Goal: Task Accomplishment & Management: Use online tool/utility

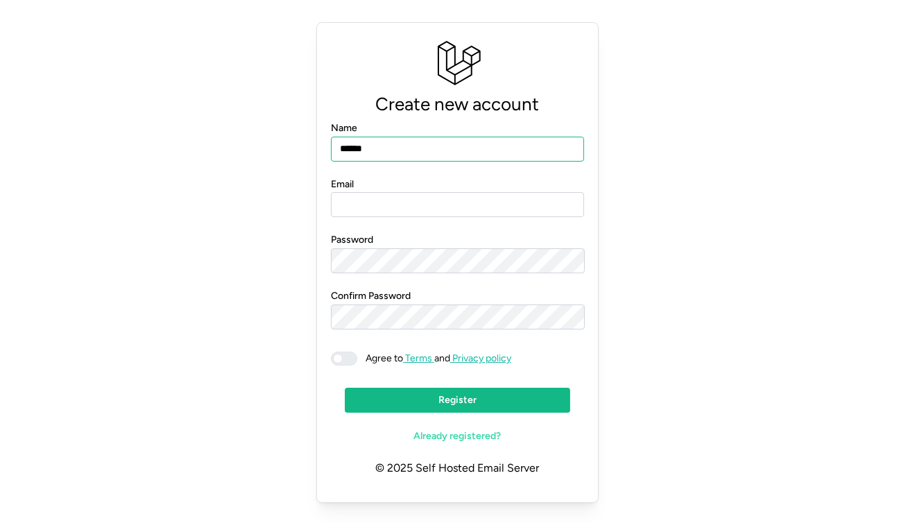
type input "******"
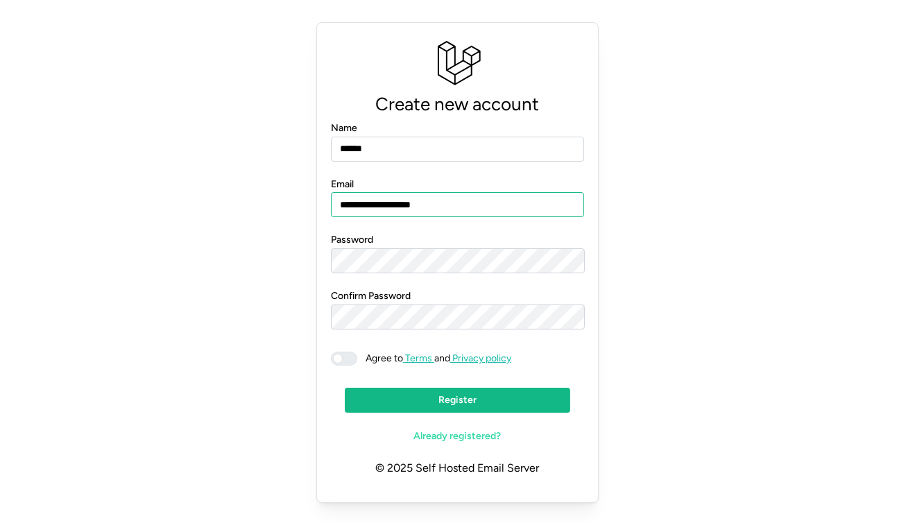
type input "**********"
drag, startPoint x: 451, startPoint y: 404, endPoint x: 466, endPoint y: 402, distance: 14.7
click at [451, 404] on span "Register" at bounding box center [457, 400] width 38 height 24
click at [668, 282] on div "**********" at bounding box center [457, 263] width 881 height 492
click at [341, 361] on div at bounding box center [344, 359] width 26 height 14
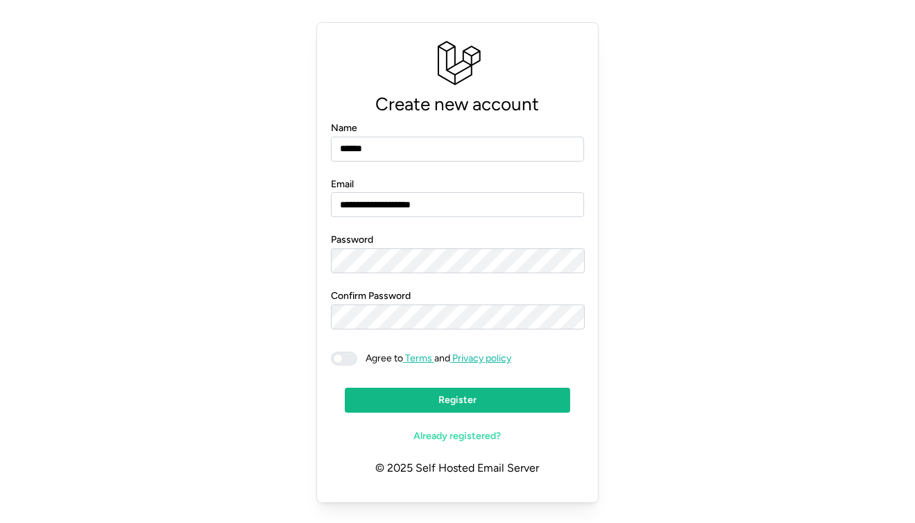
click at [436, 403] on span "Register" at bounding box center [458, 400] width 200 height 24
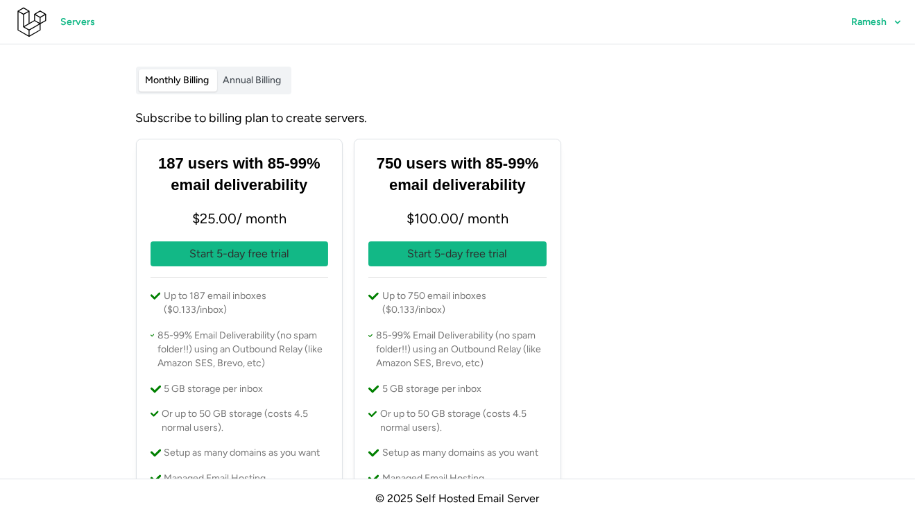
click at [245, 256] on p "Start 5-day free trial" at bounding box center [239, 253] width 100 height 17
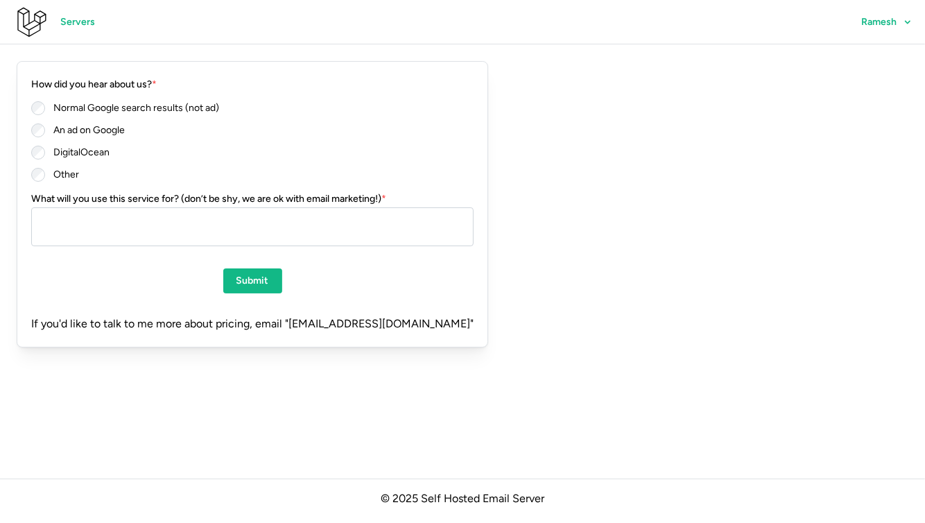
click at [173, 109] on label "Normal Google search results (not ad)" at bounding box center [132, 108] width 174 height 14
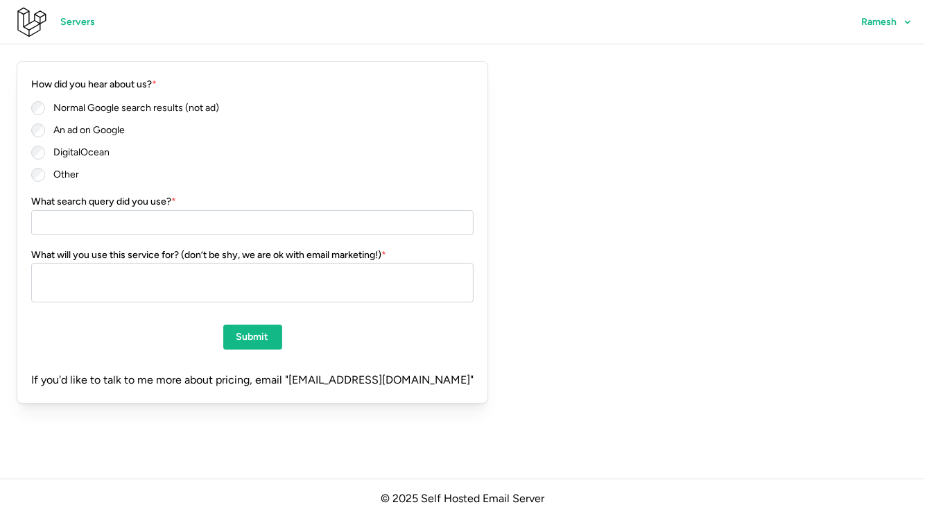
click at [266, 344] on span "Submit" at bounding box center [252, 337] width 33 height 24
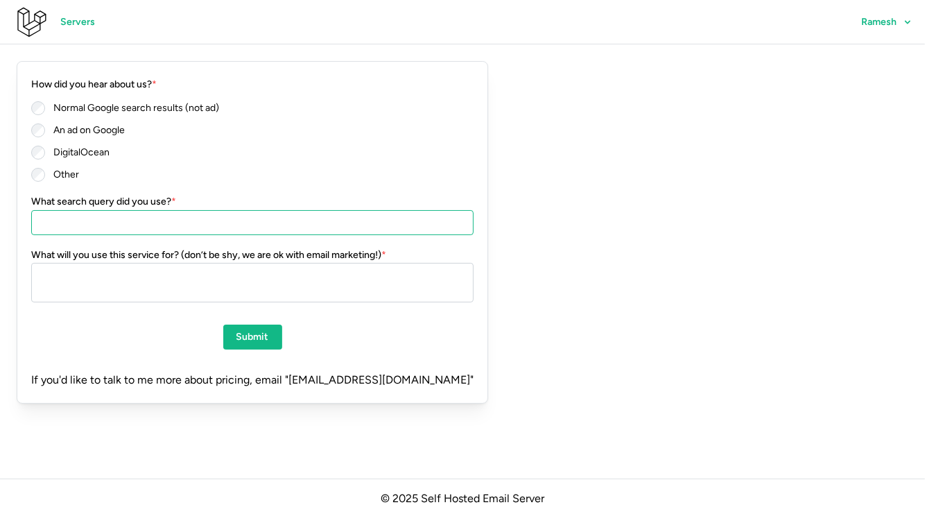
click at [209, 226] on input "What search query did you use? *" at bounding box center [252, 222] width 442 height 25
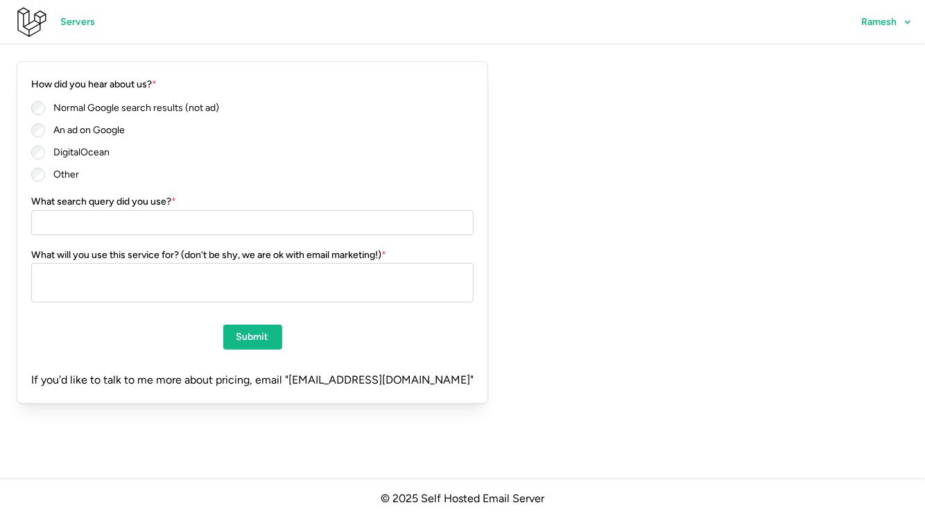
click at [80, 22] on span "Servers" at bounding box center [77, 22] width 35 height 24
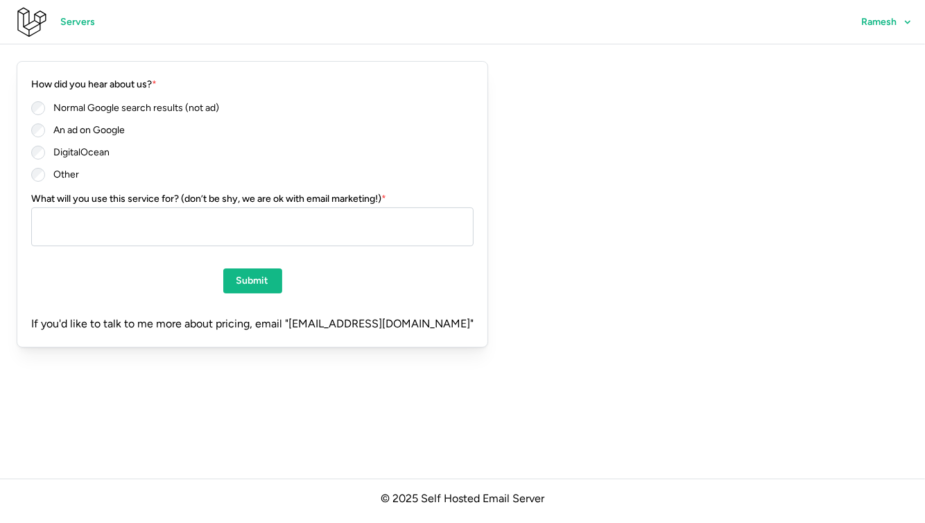
click at [94, 156] on label "DigitalOcean" at bounding box center [77, 153] width 64 height 14
click at [269, 287] on span "Submit" at bounding box center [252, 281] width 33 height 24
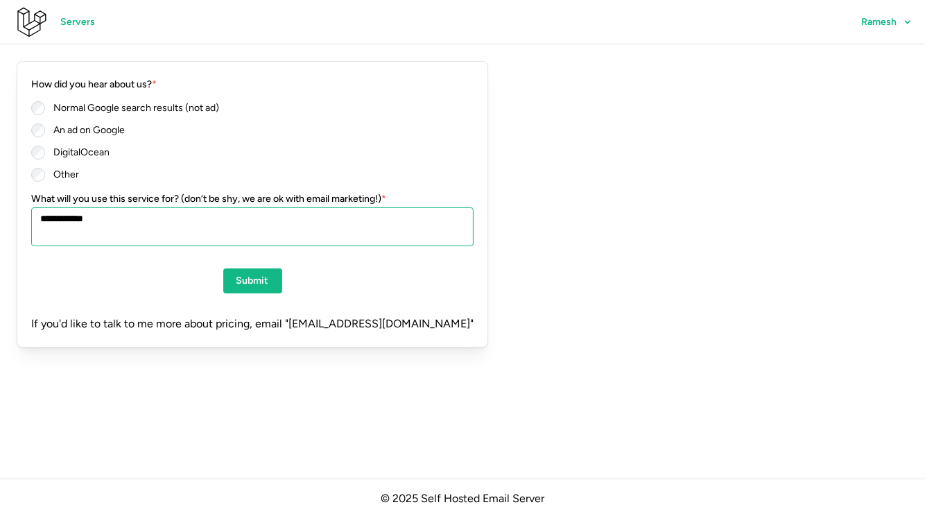
type textarea "**********"
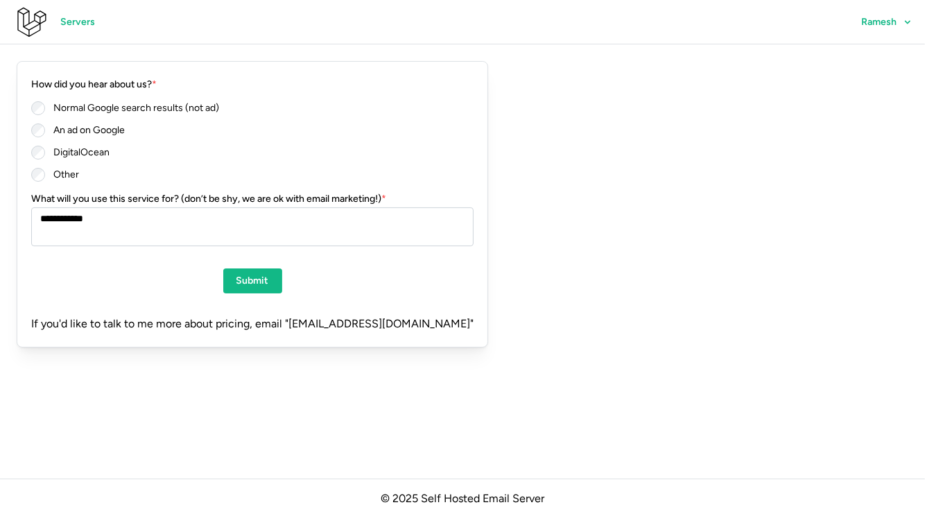
click at [268, 291] on span "Submit" at bounding box center [252, 281] width 33 height 24
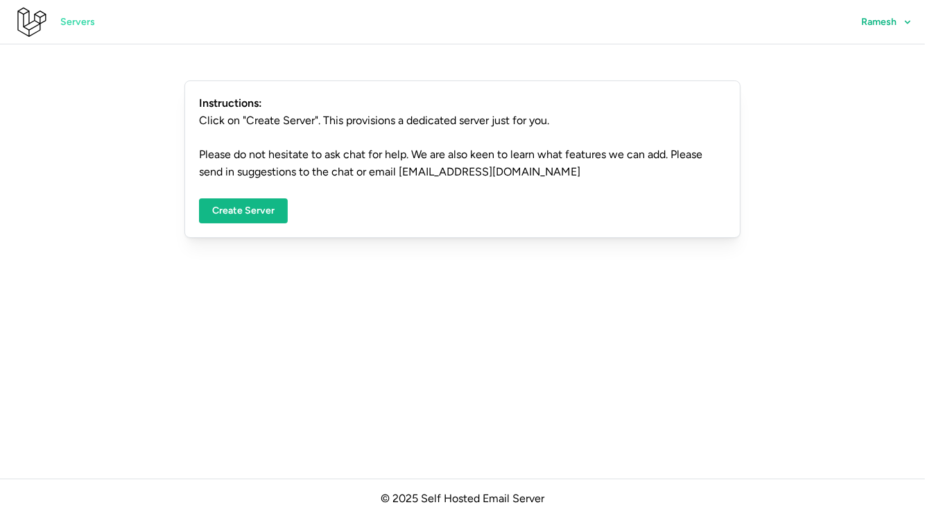
click at [256, 213] on span "Create Server" at bounding box center [243, 211] width 62 height 24
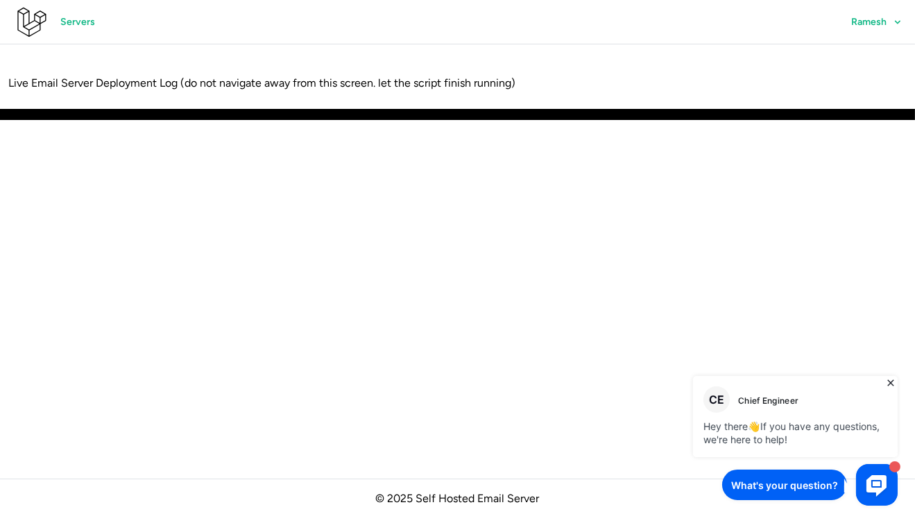
click at [67, 17] on span "Servers" at bounding box center [77, 22] width 35 height 24
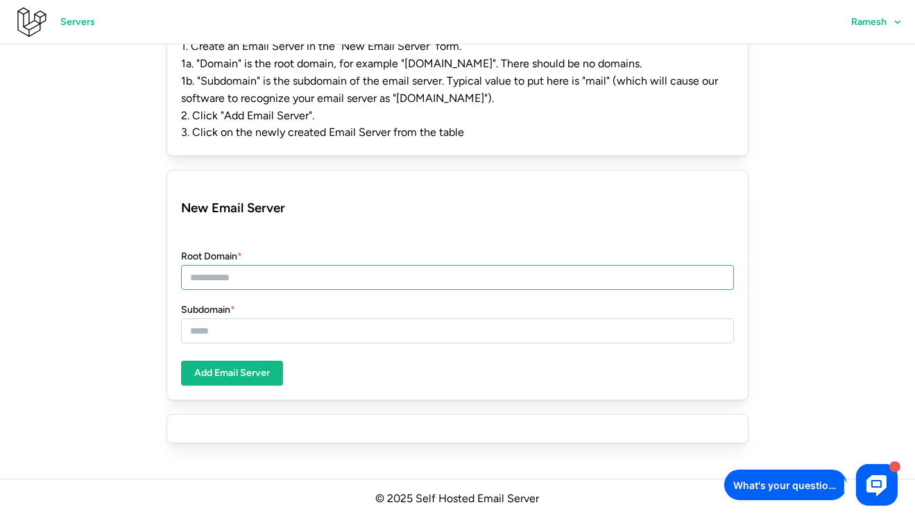
click at [390, 281] on input "Root Domain *" at bounding box center [457, 277] width 553 height 25
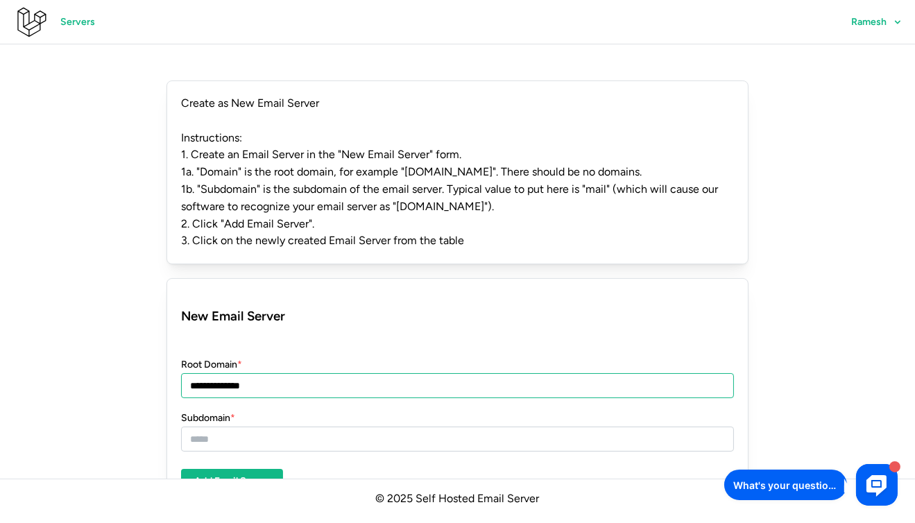
drag, startPoint x: 200, startPoint y: 386, endPoint x: 178, endPoint y: 388, distance: 21.6
click at [178, 388] on div "**********" at bounding box center [457, 393] width 582 height 230
type input "**********"
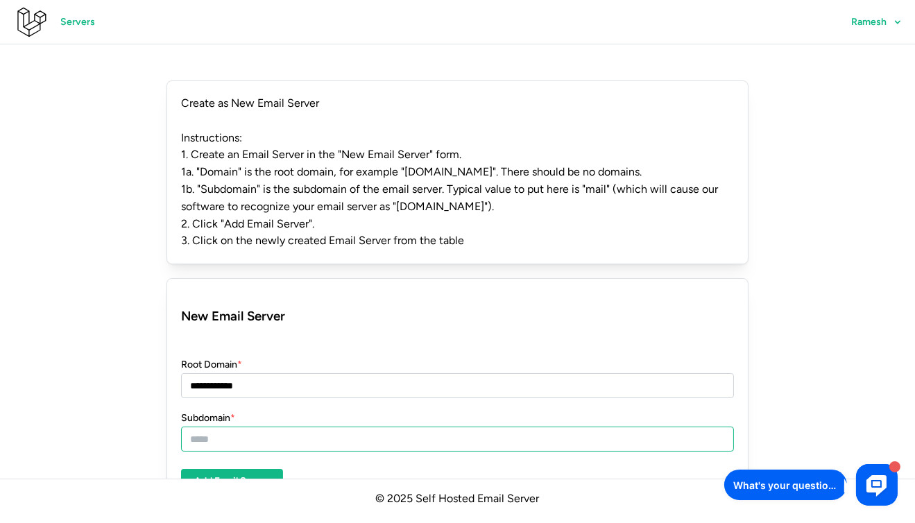
click at [226, 437] on input "Subdomain *" at bounding box center [457, 438] width 553 height 25
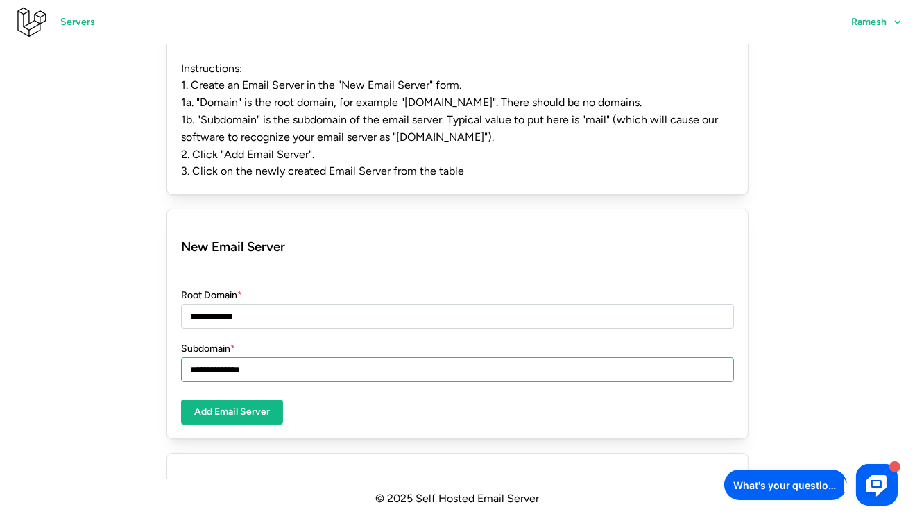
scroll to position [108, 0]
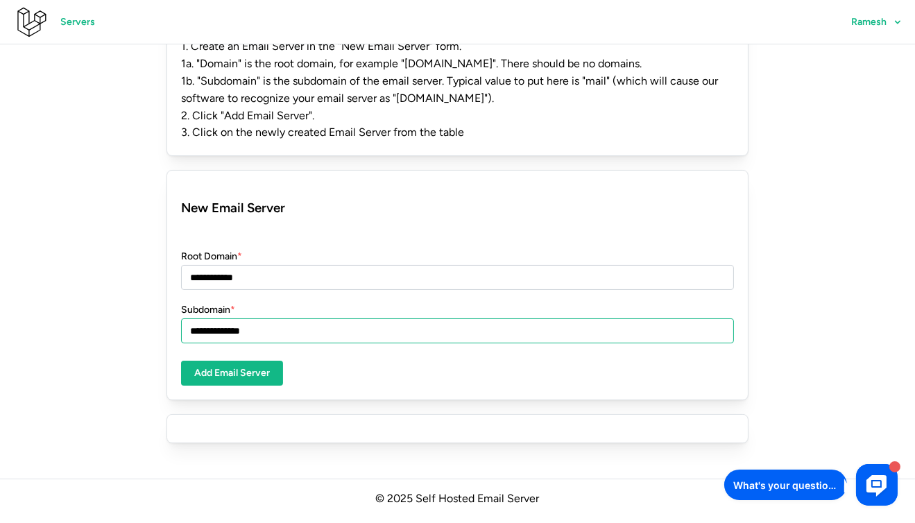
type input "**********"
click at [249, 370] on span "Add Email Server" at bounding box center [232, 373] width 76 height 24
click at [338, 337] on input "**********" at bounding box center [457, 330] width 553 height 25
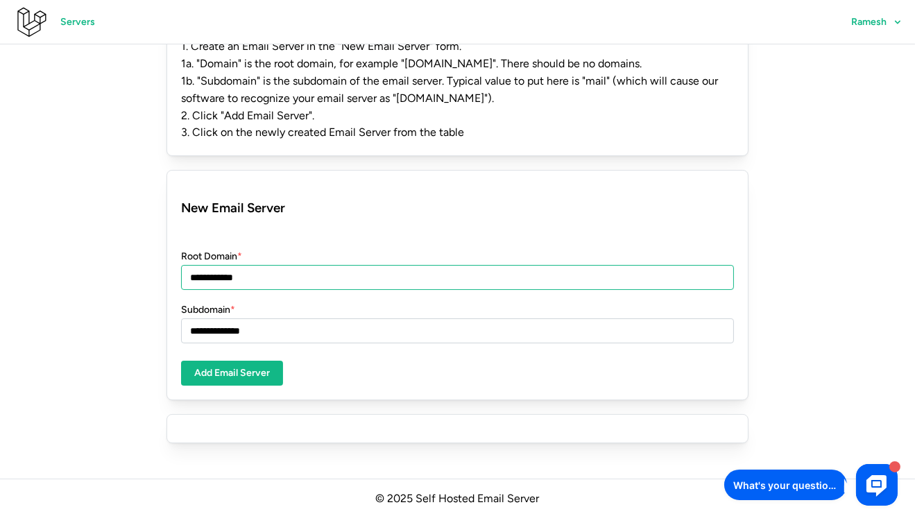
click at [350, 270] on input "**********" at bounding box center [457, 277] width 553 height 25
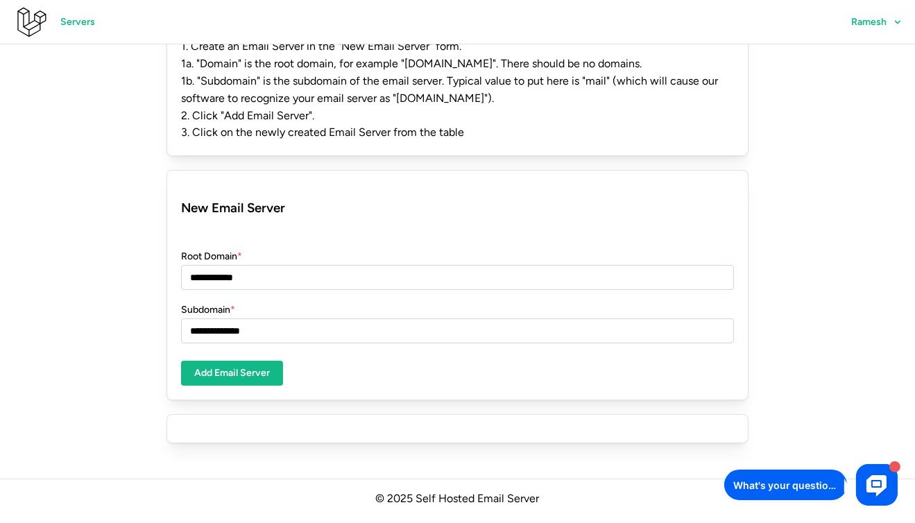
click at [381, 232] on form "**********" at bounding box center [457, 284] width 553 height 201
click at [224, 386] on div "**********" at bounding box center [457, 285] width 582 height 230
click at [231, 374] on span "Add Email Server" at bounding box center [232, 373] width 76 height 24
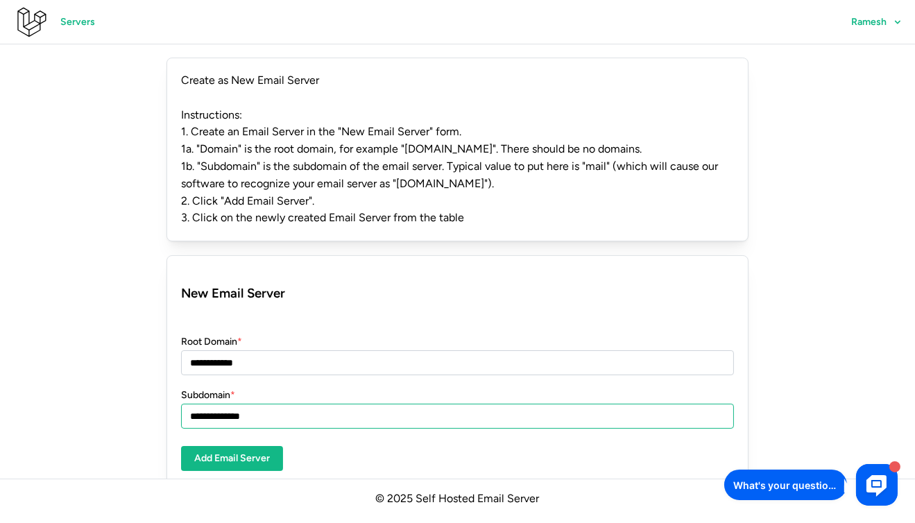
scroll to position [0, 0]
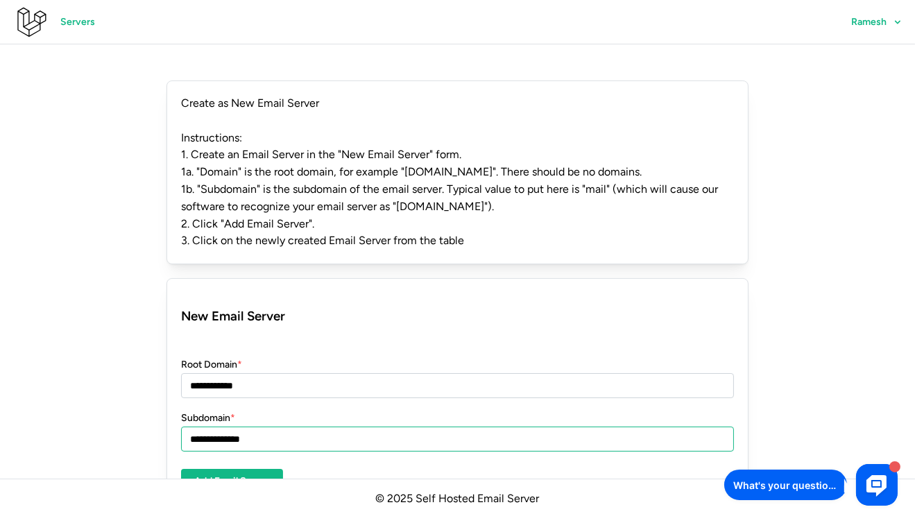
click at [268, 432] on input "**********" at bounding box center [457, 438] width 553 height 25
drag, startPoint x: 196, startPoint y: 441, endPoint x: 173, endPoint y: 440, distance: 22.2
click at [173, 440] on div "**********" at bounding box center [457, 393] width 582 height 230
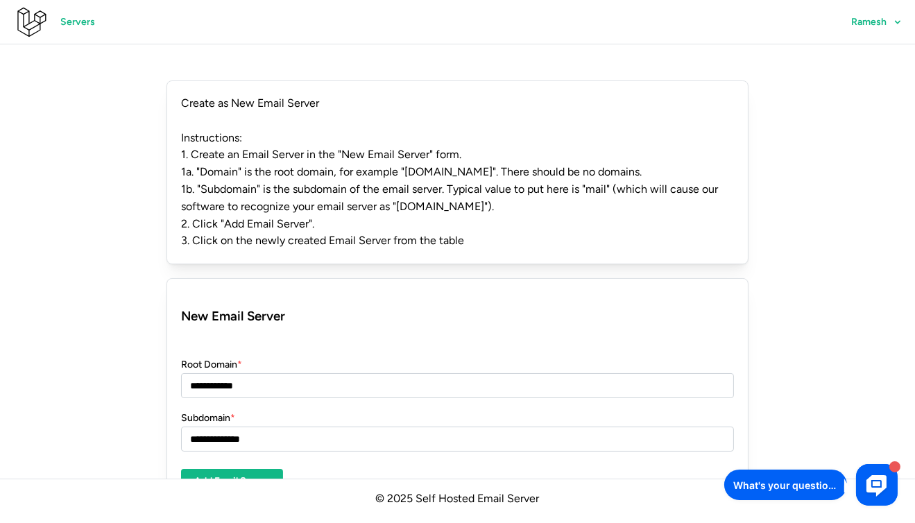
click at [151, 415] on div "**********" at bounding box center [457, 316] width 915 height 499
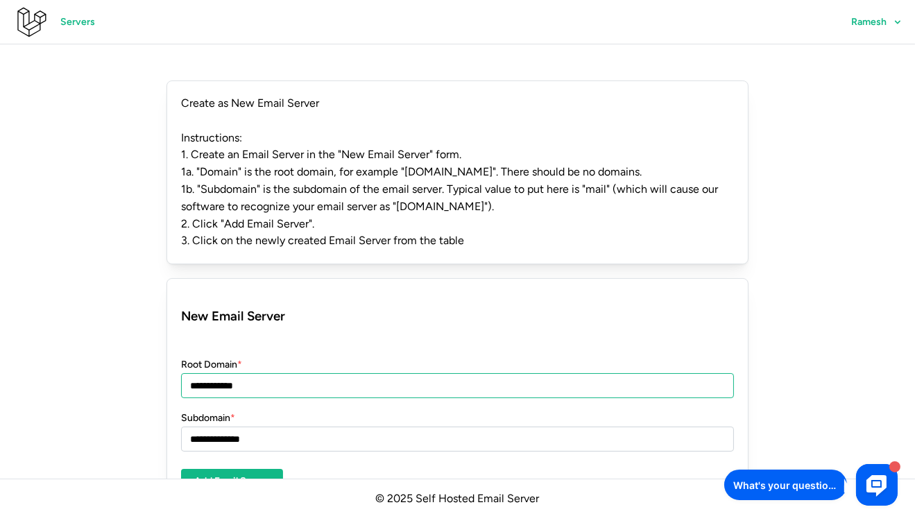
click at [264, 383] on input "**********" at bounding box center [457, 385] width 553 height 25
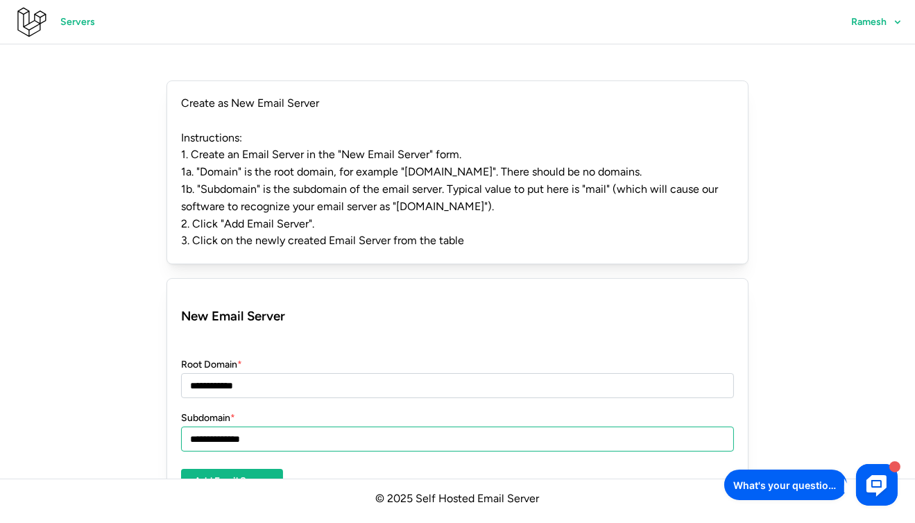
click at [266, 441] on input "**********" at bounding box center [457, 438] width 553 height 25
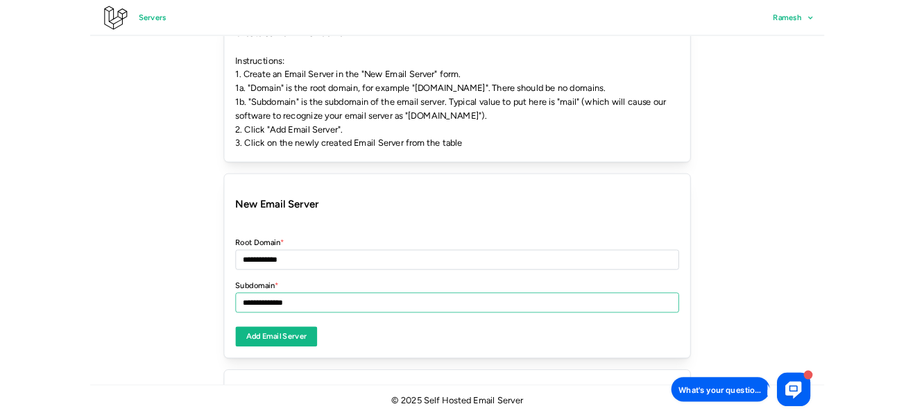
scroll to position [108, 0]
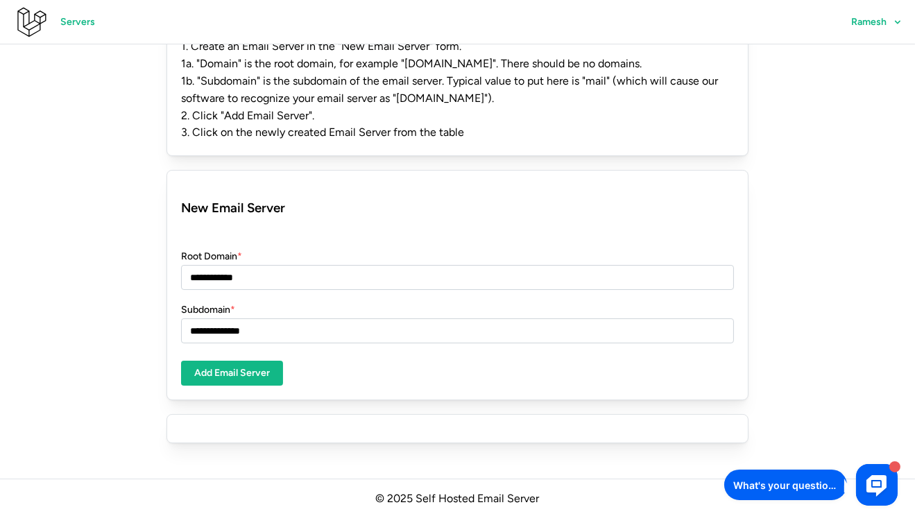
click at [241, 381] on span "Add Email Server" at bounding box center [232, 373] width 76 height 24
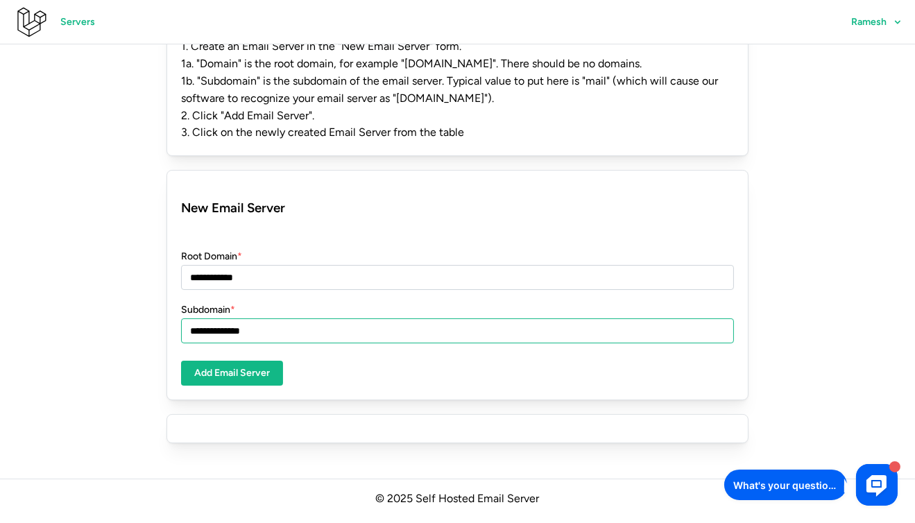
click at [325, 331] on input "**********" at bounding box center [457, 330] width 553 height 25
click at [330, 362] on form "**********" at bounding box center [457, 284] width 553 height 201
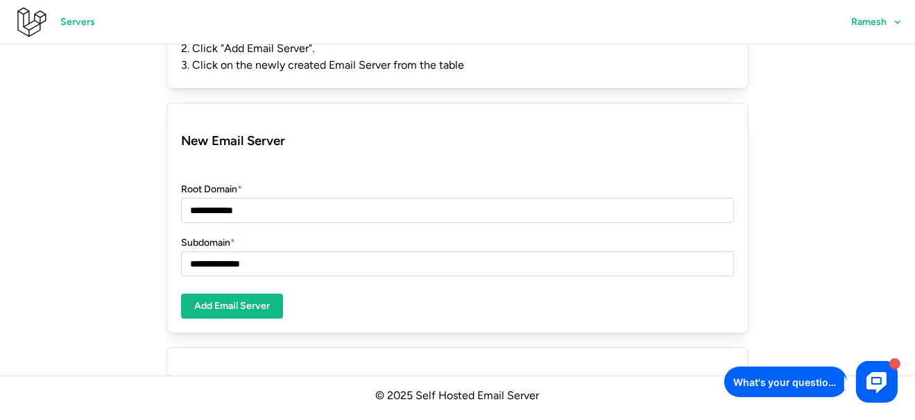
scroll to position [178, 0]
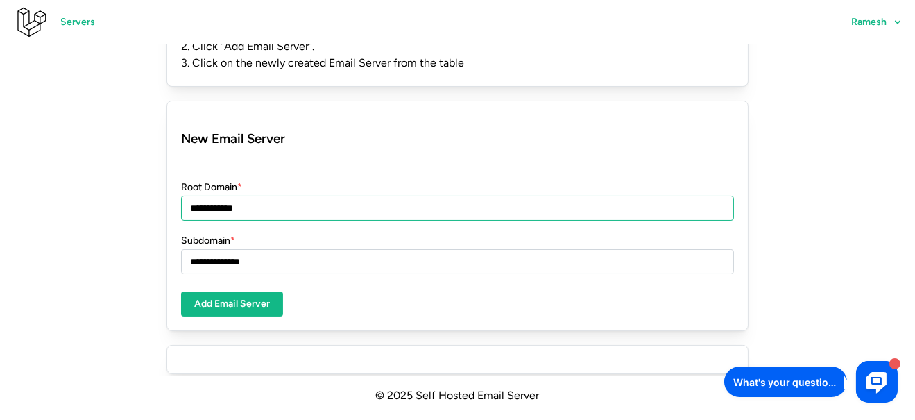
click at [288, 218] on input "**********" at bounding box center [457, 208] width 553 height 25
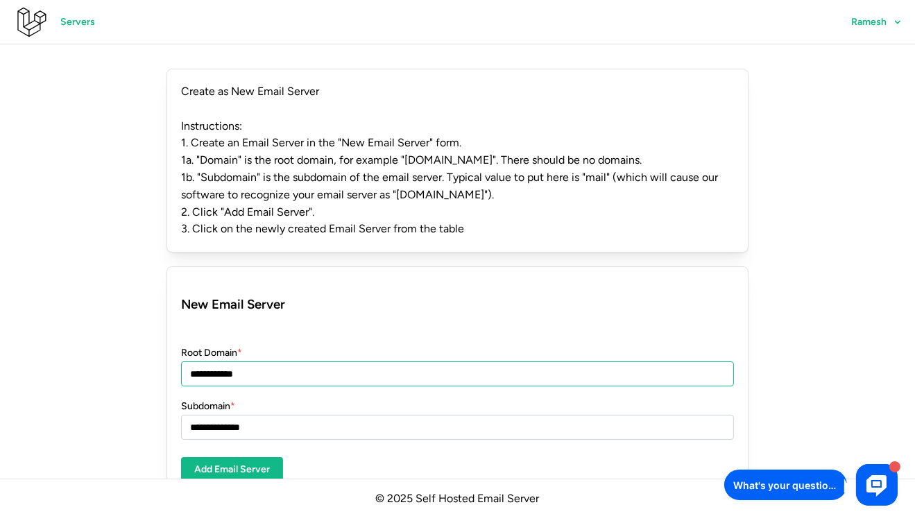
scroll to position [0, 0]
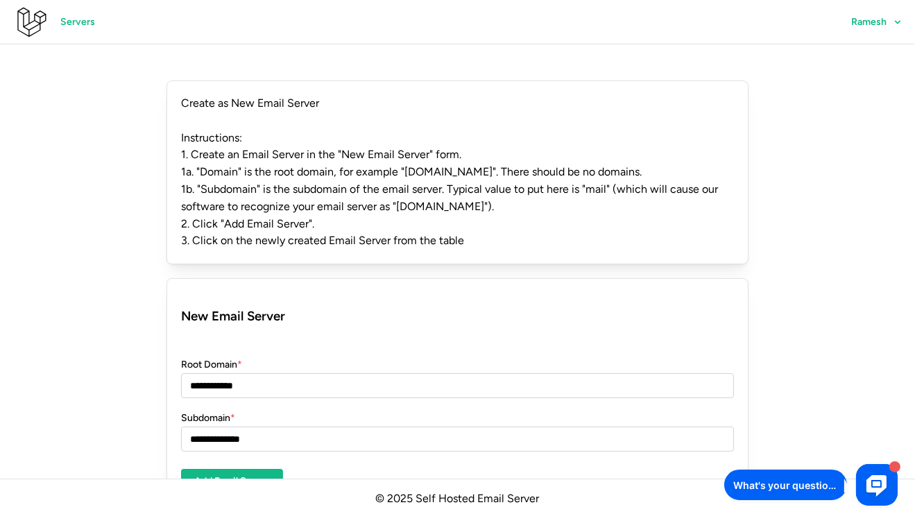
click at [71, 26] on span "Servers" at bounding box center [77, 22] width 35 height 24
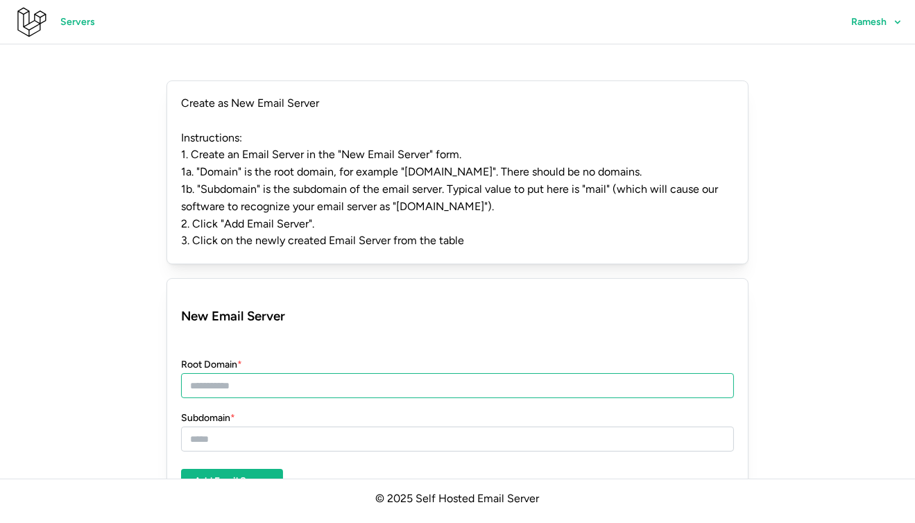
click at [262, 386] on input "Root Domain *" at bounding box center [457, 385] width 553 height 25
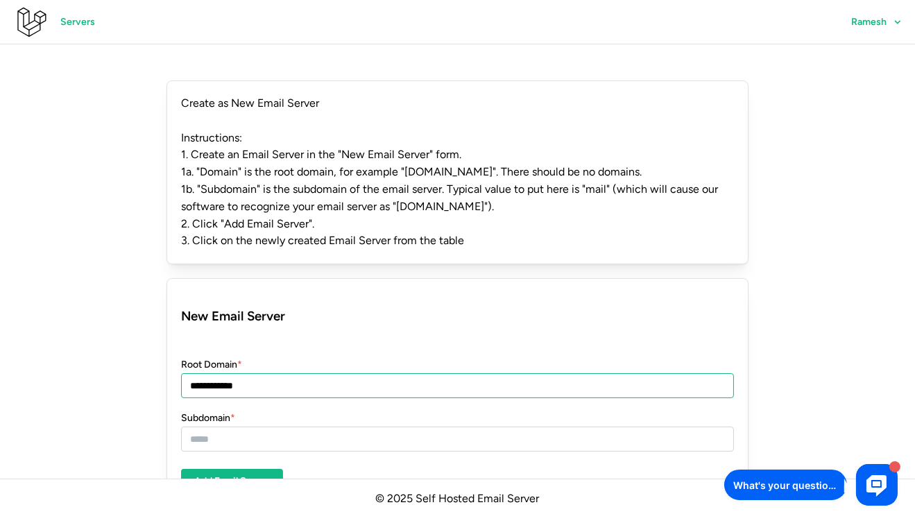
type input "**********"
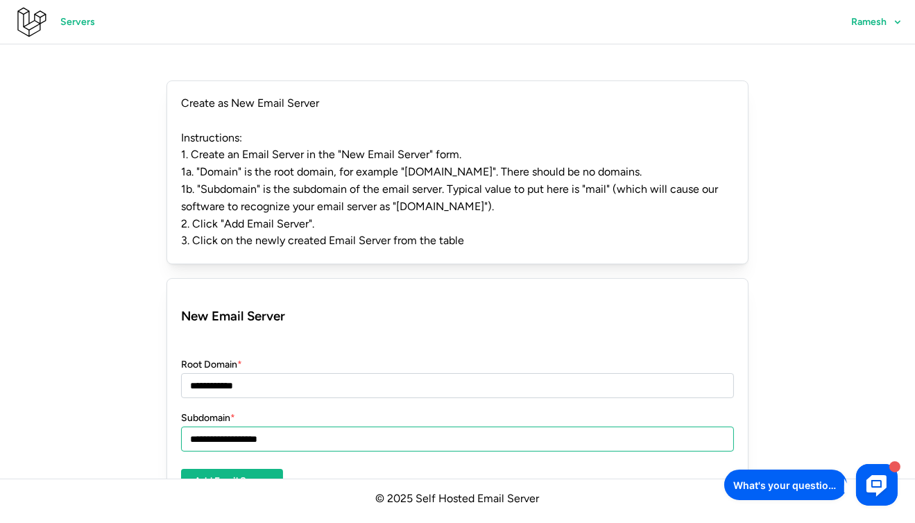
click at [268, 438] on input "**********" at bounding box center [457, 438] width 553 height 25
type input "****"
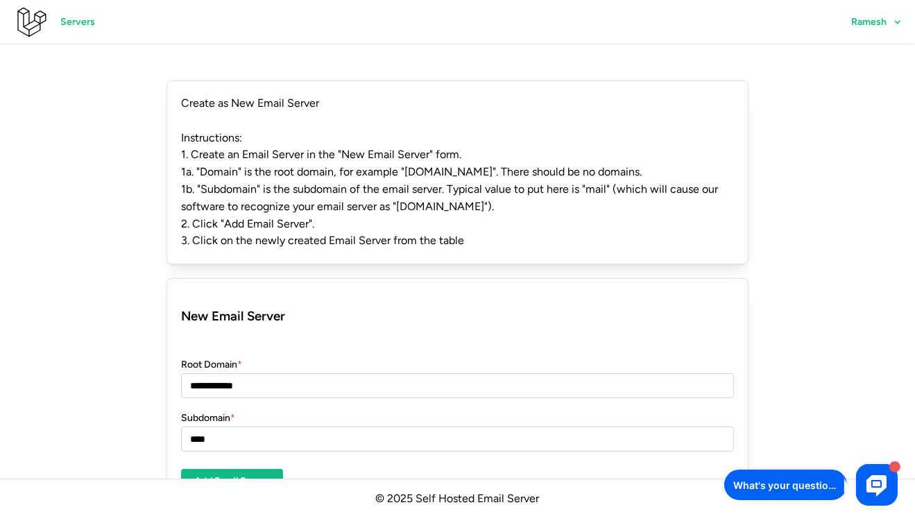
click at [58, 315] on div "**********" at bounding box center [457, 316] width 915 height 499
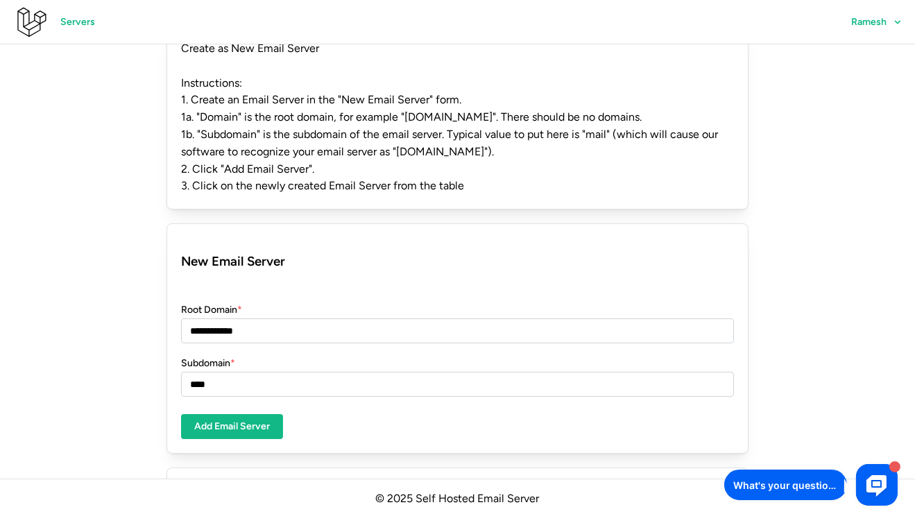
scroll to position [69, 0]
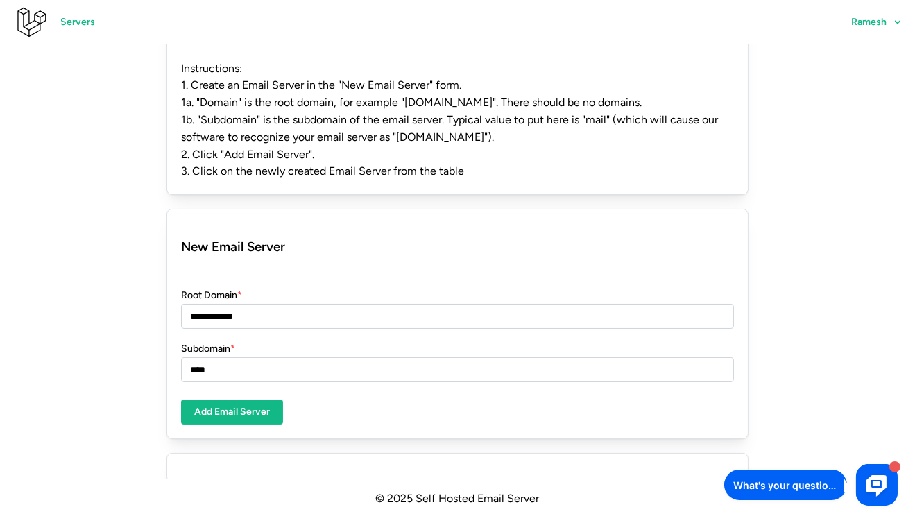
click at [261, 413] on span "Add Email Server" at bounding box center [232, 412] width 76 height 24
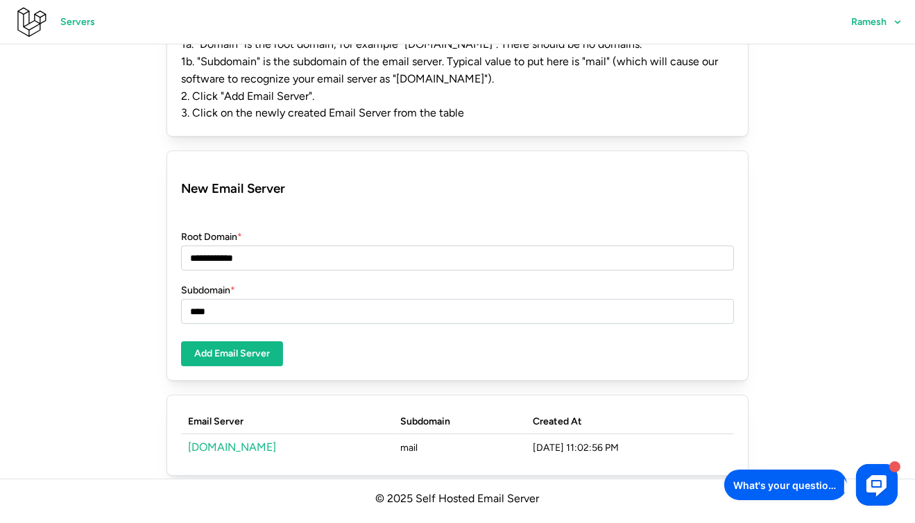
scroll to position [160, 0]
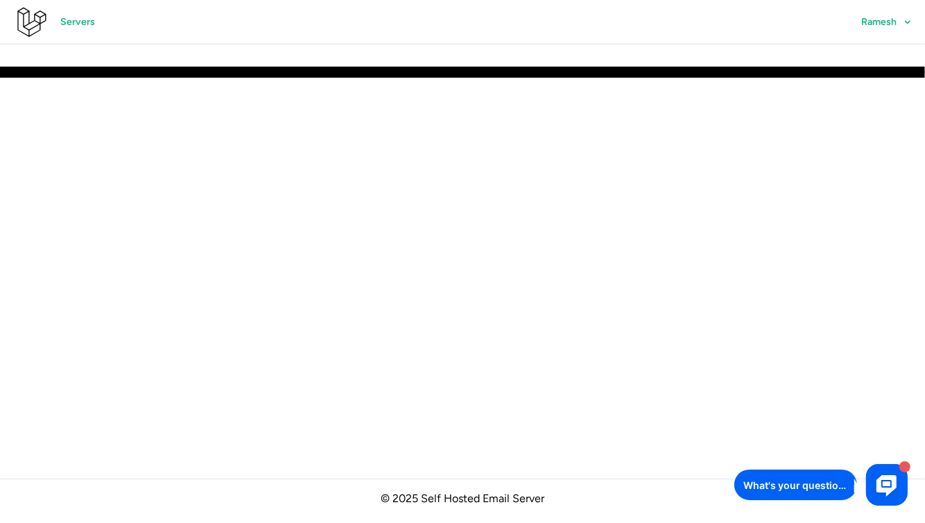
click at [896, 26] on span "Ramesh" at bounding box center [878, 22] width 35 height 10
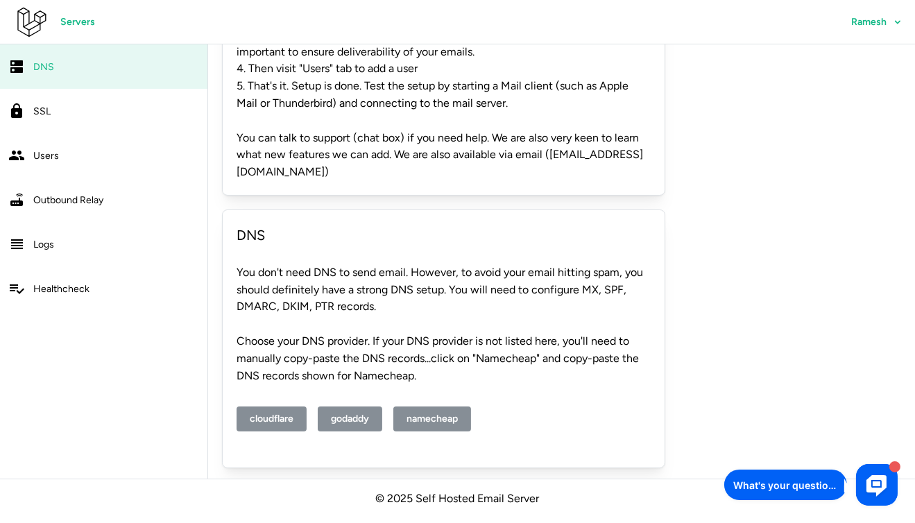
scroll to position [200, 0]
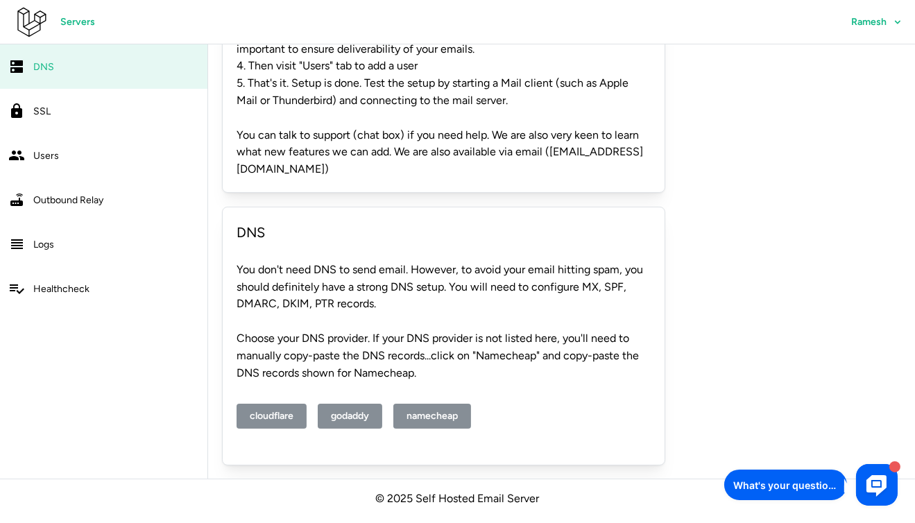
click at [283, 417] on span "cloudflare" at bounding box center [272, 416] width 44 height 24
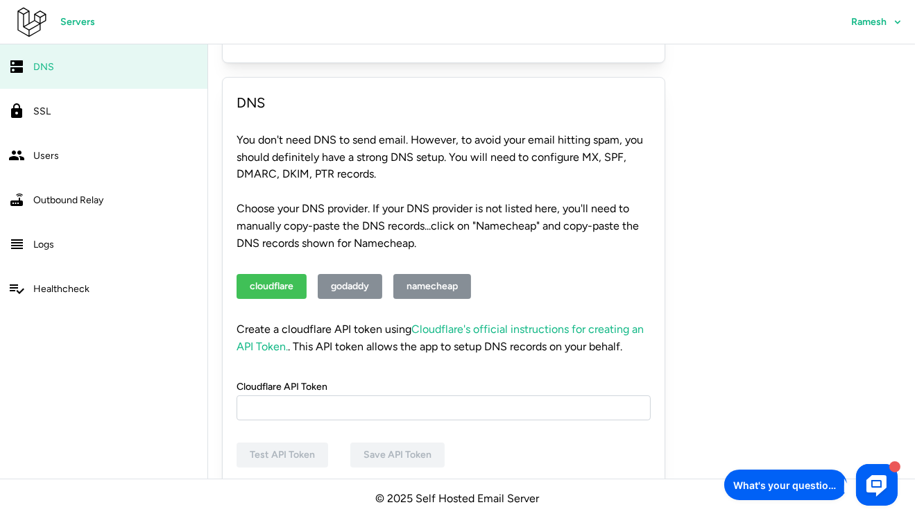
scroll to position [477, 0]
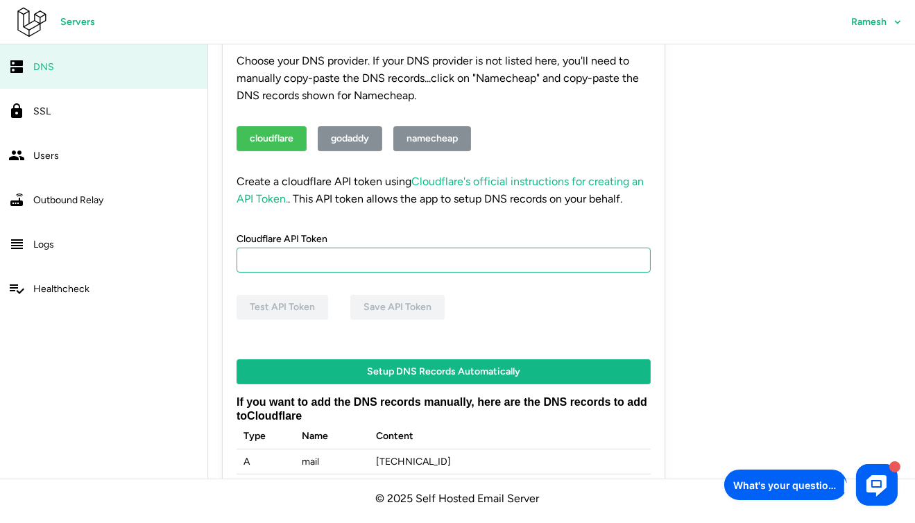
click at [372, 263] on input "Cloudflare API Token" at bounding box center [443, 260] width 414 height 25
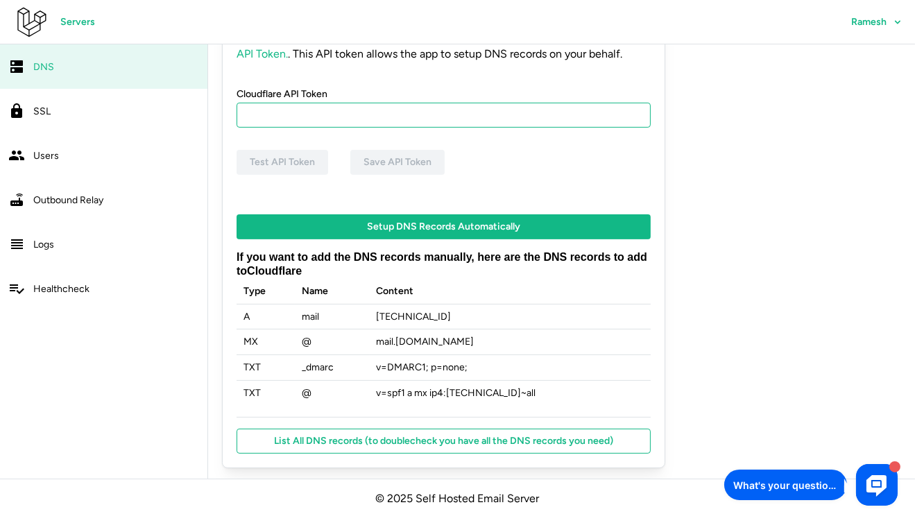
scroll to position [624, 0]
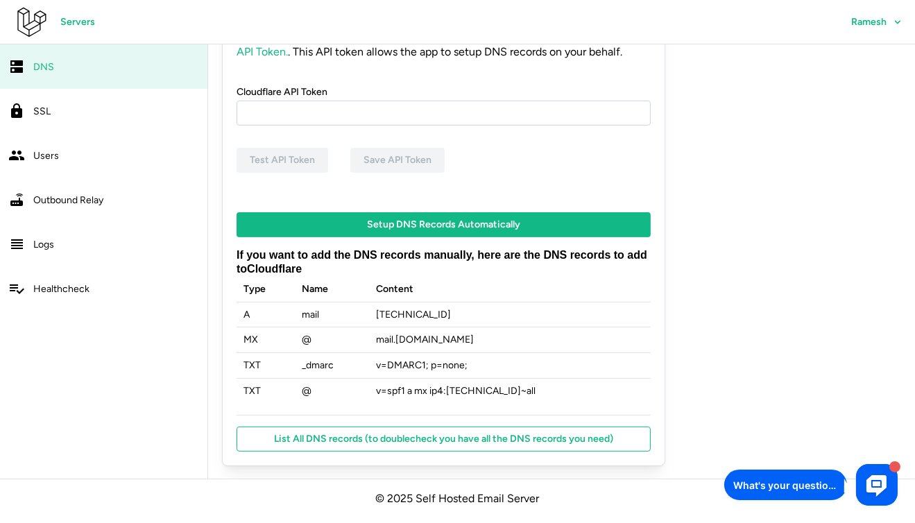
click at [408, 317] on td "192.241.138.220" at bounding box center [511, 315] width 282 height 26
click at [408, 317] on td "[TECHNICAL_ID]" at bounding box center [511, 315] width 282 height 26
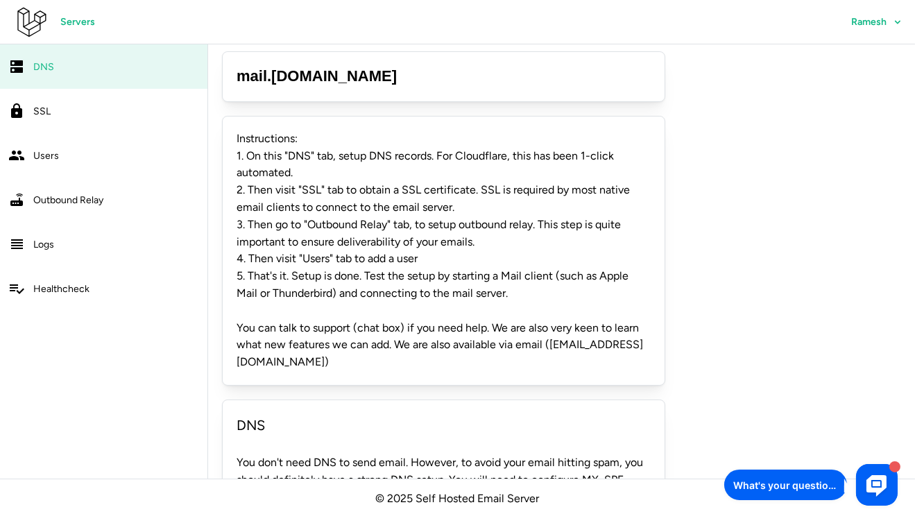
scroll to position [0, 0]
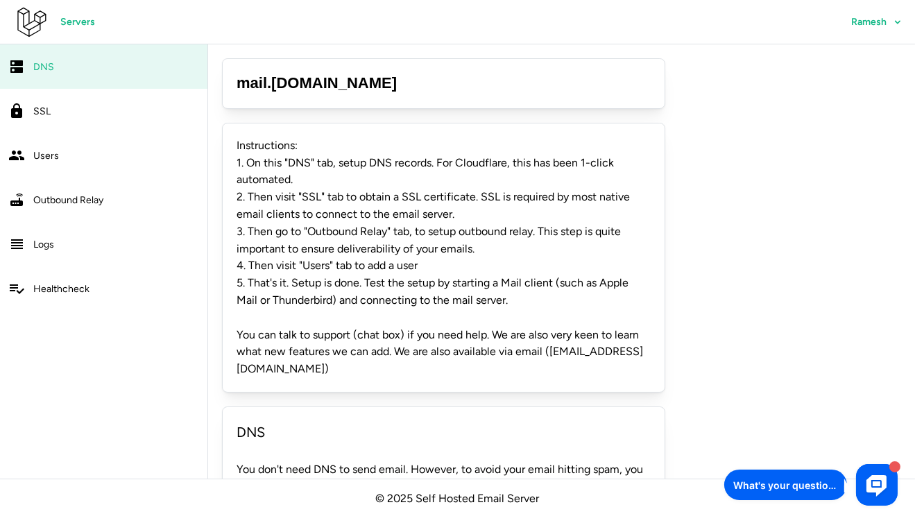
click at [85, 23] on span "Servers" at bounding box center [77, 22] width 35 height 24
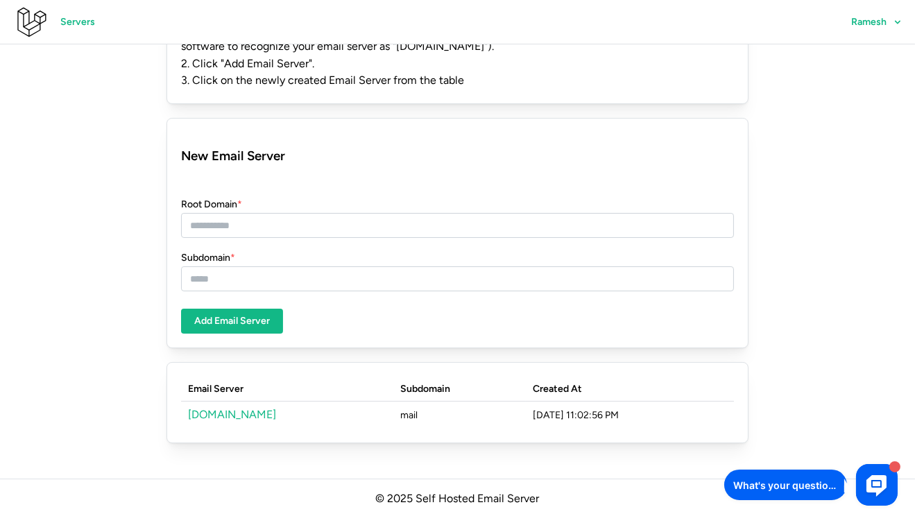
click at [211, 417] on link "[DOMAIN_NAME]" at bounding box center [232, 414] width 88 height 13
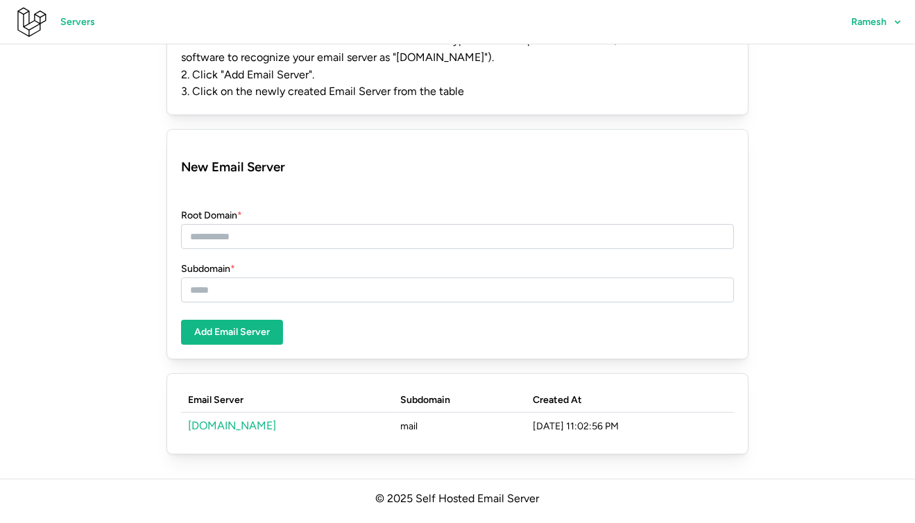
scroll to position [160, 0]
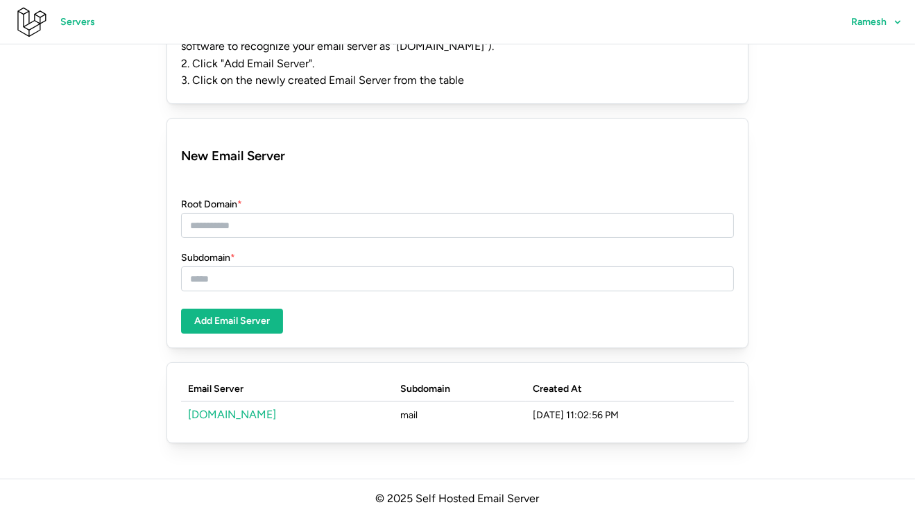
click at [526, 422] on td "10/13/2025, 11:02:56 PM" at bounding box center [630, 414] width 208 height 27
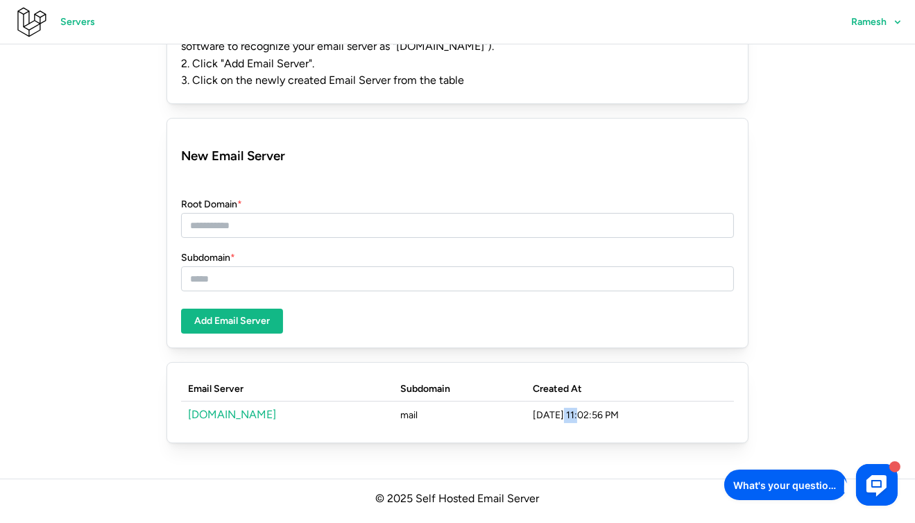
scroll to position [0, 0]
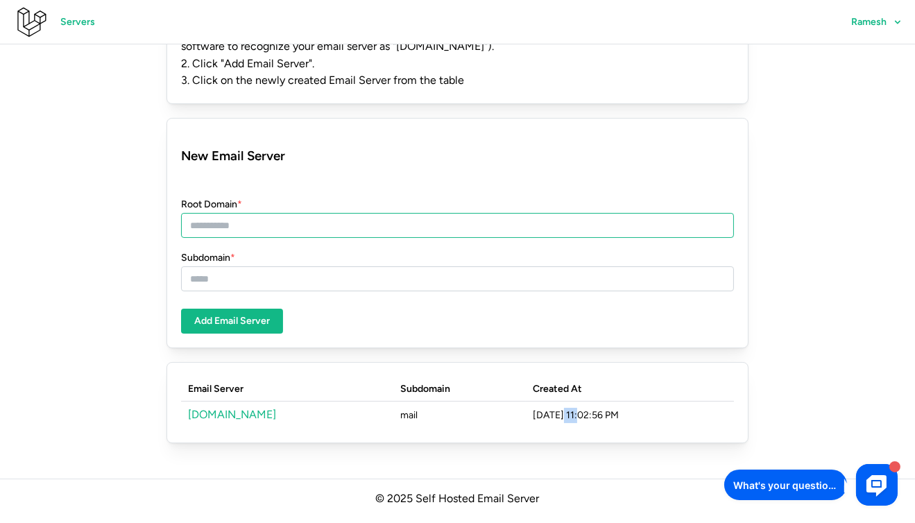
click at [263, 223] on input "Root Domain *" at bounding box center [457, 225] width 553 height 25
type input "**********"
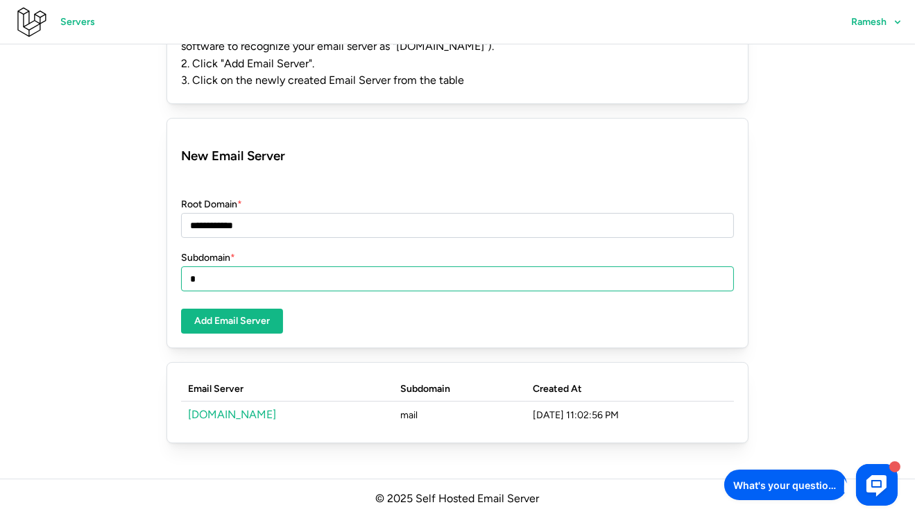
type input "*"
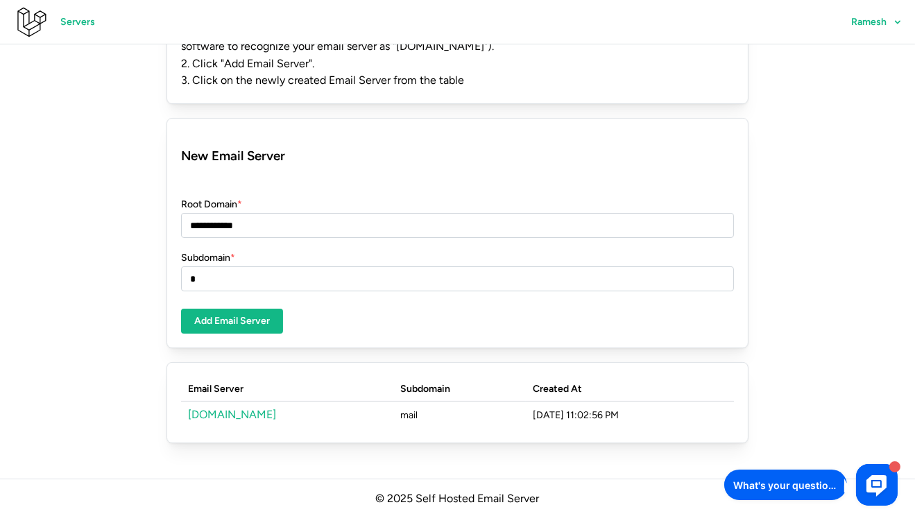
click at [249, 314] on span "Add Email Server" at bounding box center [232, 321] width 76 height 24
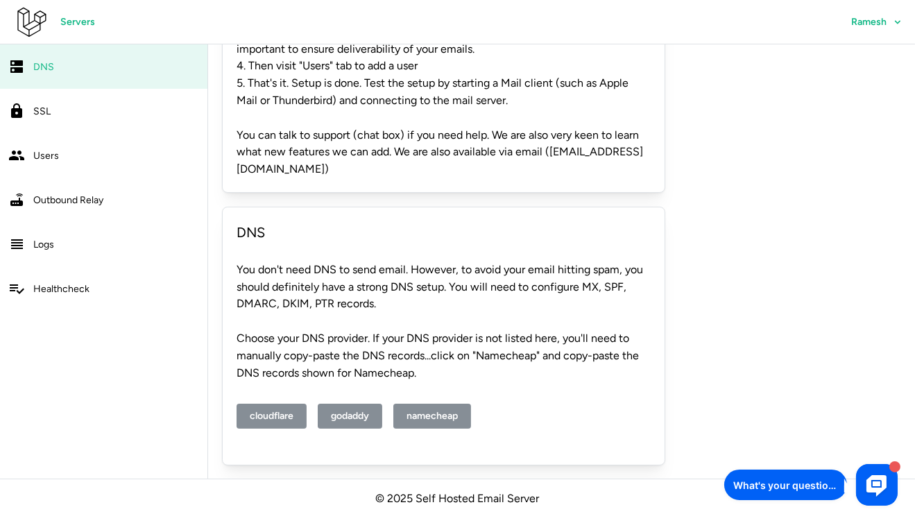
click at [279, 415] on span "cloudflare" at bounding box center [272, 416] width 44 height 24
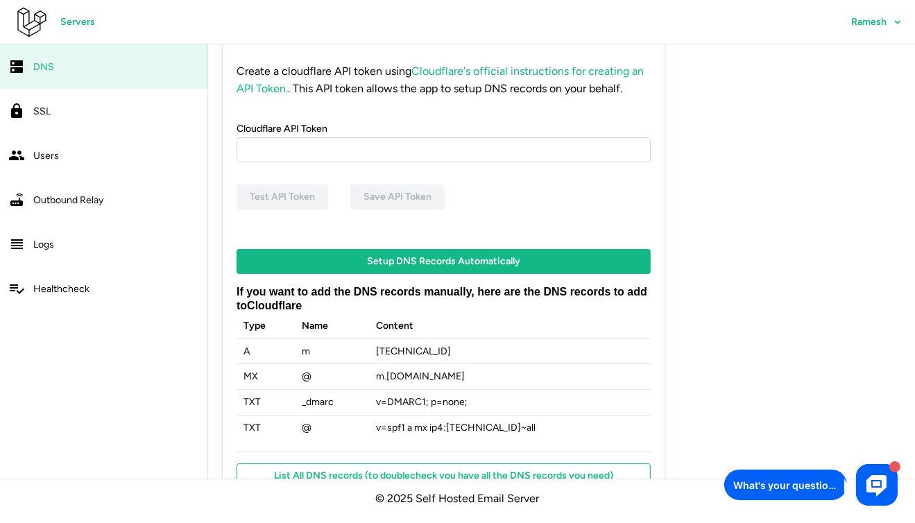
scroll to position [624, 0]
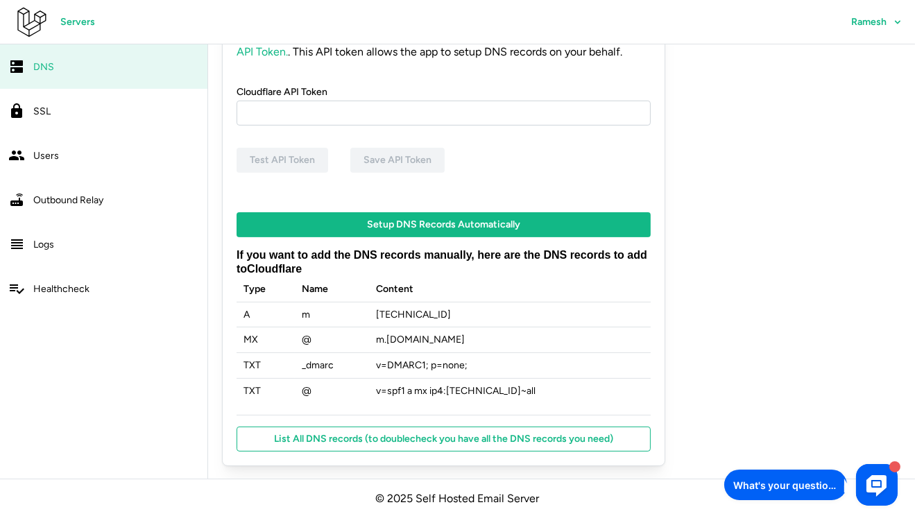
click at [415, 339] on td "m . flikover.com" at bounding box center [511, 340] width 282 height 26
click at [424, 371] on td "v=DMARC1; p=none;" at bounding box center [511, 366] width 282 height 26
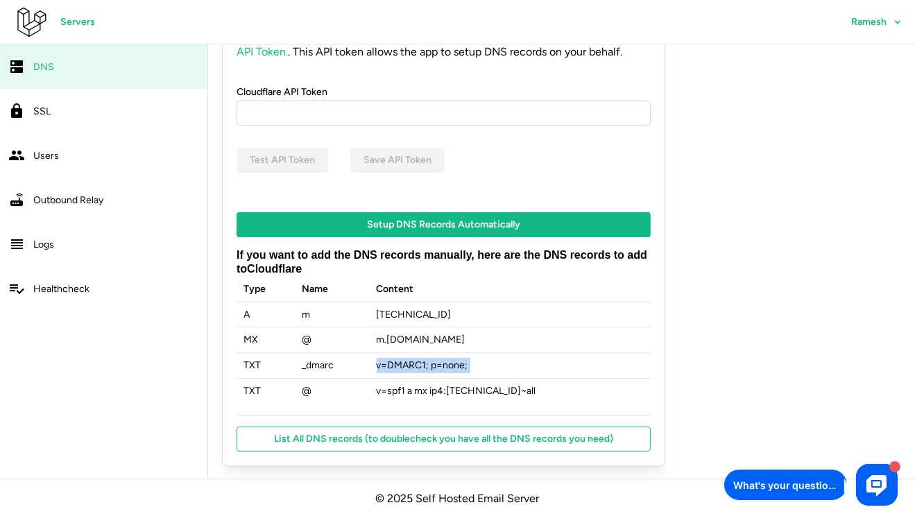
click at [424, 371] on td "v=DMARC1; p=none;" at bounding box center [511, 366] width 282 height 26
copy td "v=DMARC1; p=none;"
click at [456, 442] on span "List All DNS records (to doublecheck you have all the DNS records you need)" at bounding box center [443, 439] width 339 height 24
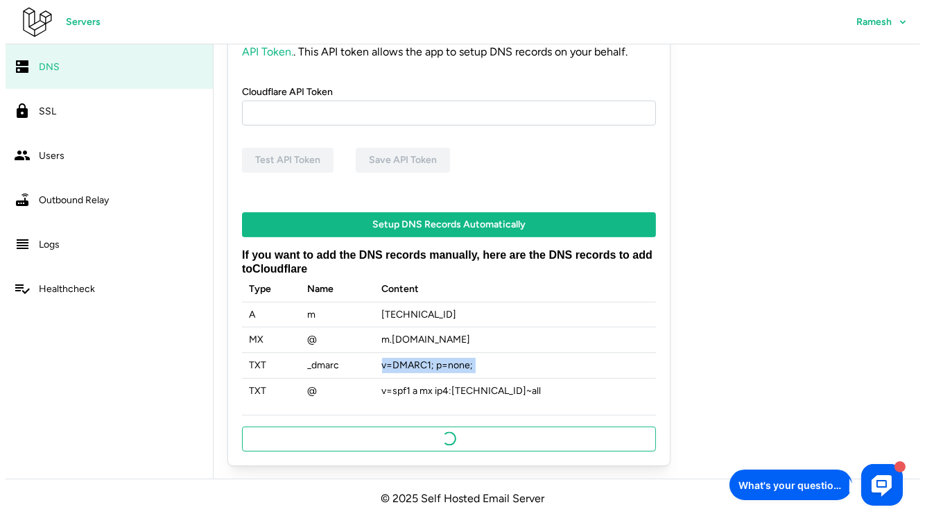
scroll to position [0, 0]
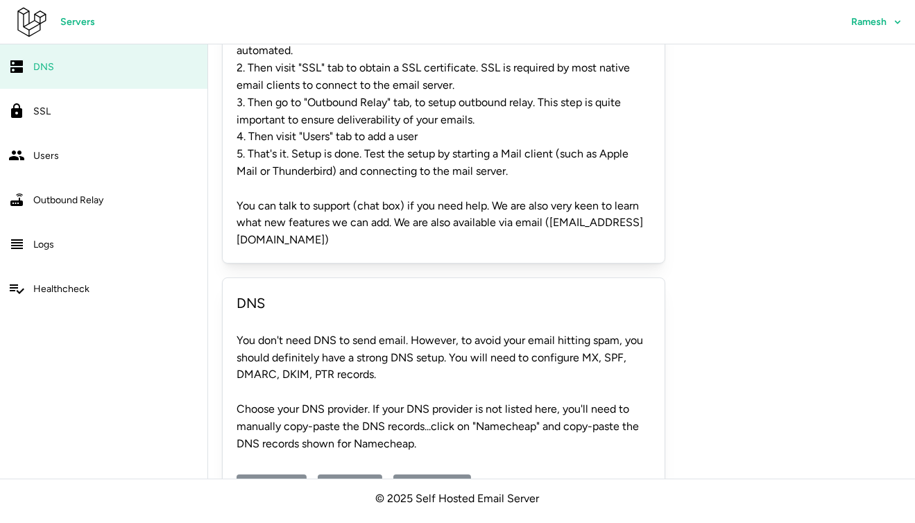
scroll to position [200, 0]
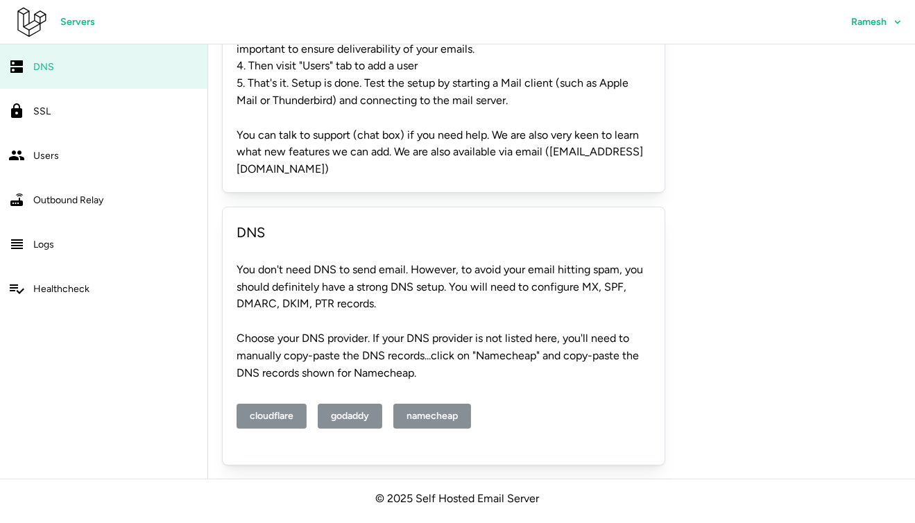
click at [254, 413] on span "cloudflare" at bounding box center [272, 416] width 44 height 24
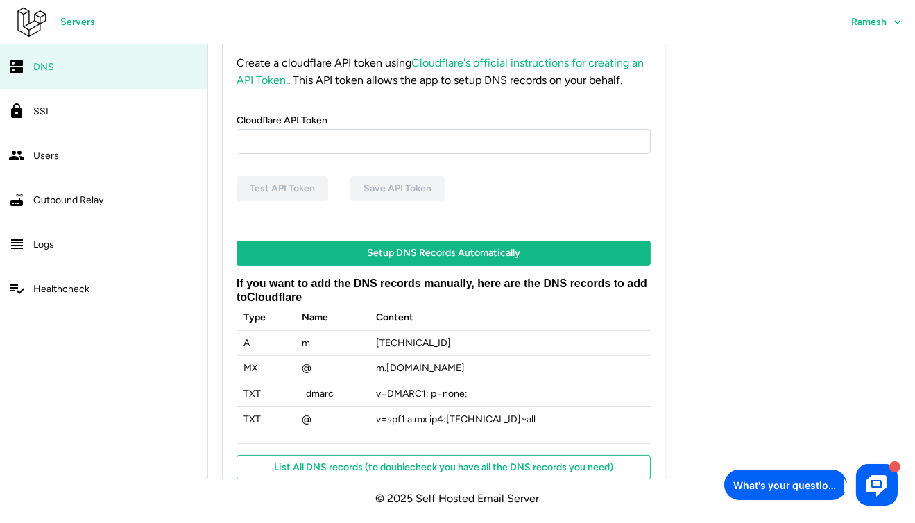
scroll to position [624, 0]
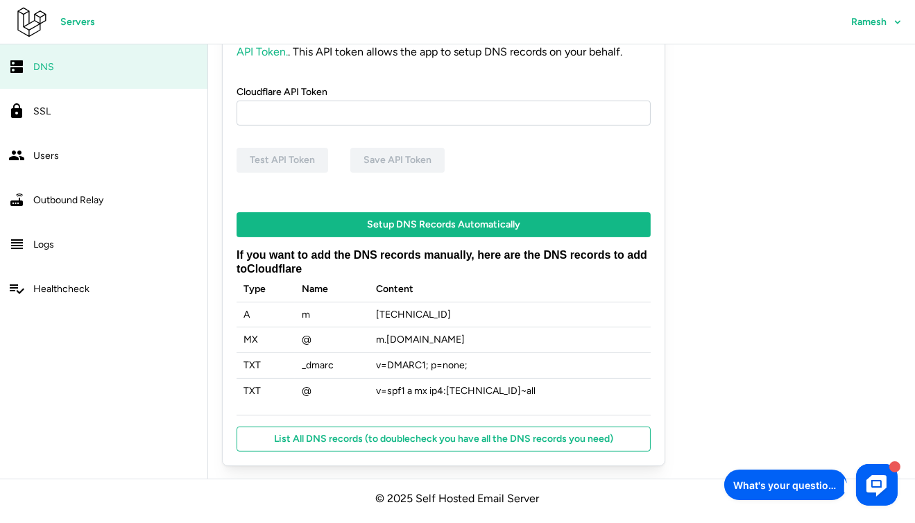
click at [396, 394] on td "v=spf1 a mx ip4: [TECHNICAL_ID] ~all" at bounding box center [511, 390] width 282 height 25
copy td "v=spf1 a mx ip4: [TECHNICAL_ID] ~all"
click at [411, 317] on td "[TECHNICAL_ID]" at bounding box center [511, 315] width 282 height 26
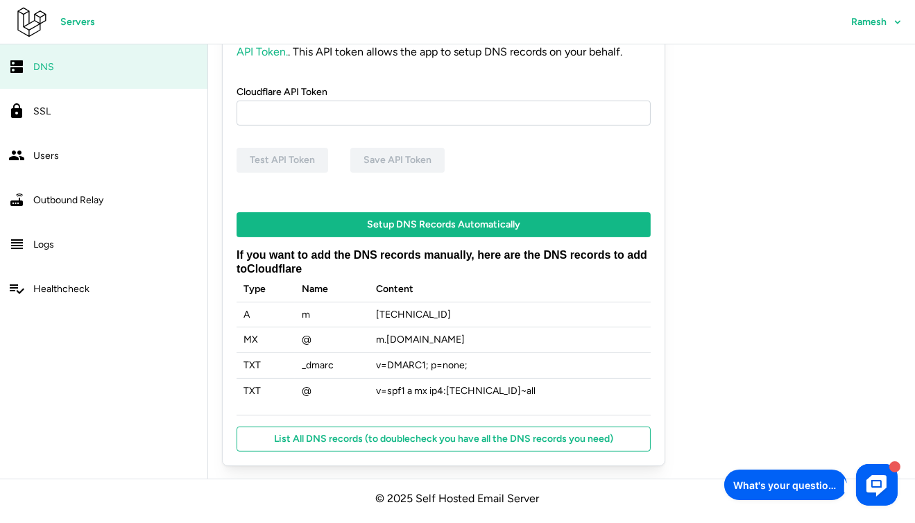
click at [411, 317] on td "[TECHNICAL_ID]" at bounding box center [511, 315] width 282 height 26
copy td "[TECHNICAL_ID]"
click at [407, 340] on td "m . [DOMAIN_NAME]" at bounding box center [511, 340] width 282 height 26
click at [408, 340] on td "m . [DOMAIN_NAME]" at bounding box center [511, 340] width 282 height 26
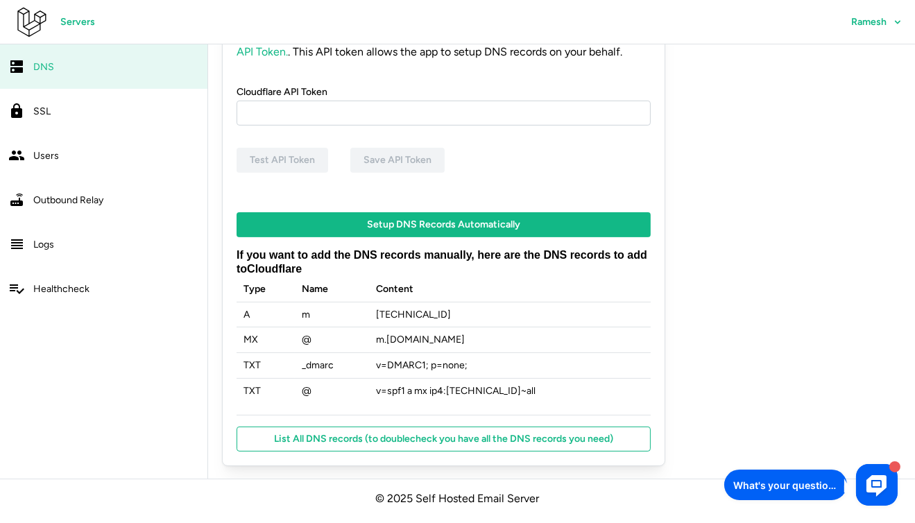
click at [411, 314] on td "[TECHNICAL_ID]" at bounding box center [511, 315] width 282 height 26
copy td "[TECHNICAL_ID]"
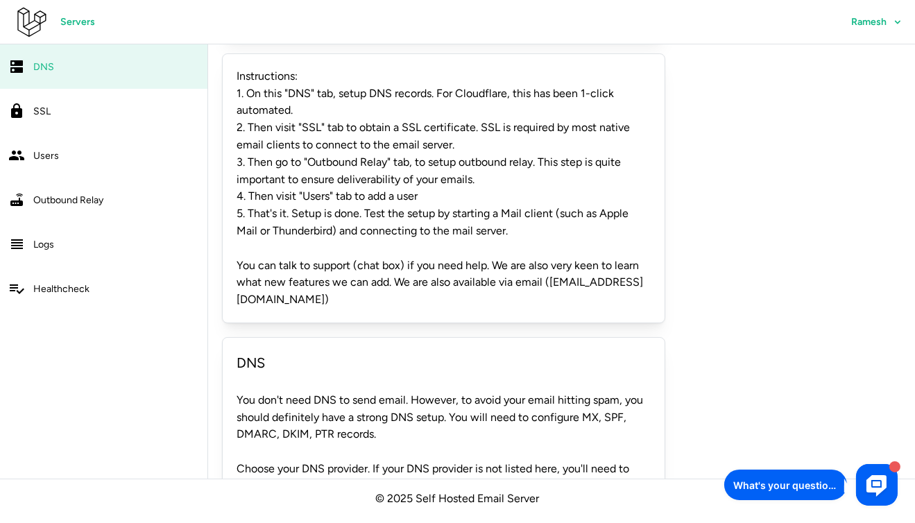
scroll to position [0, 0]
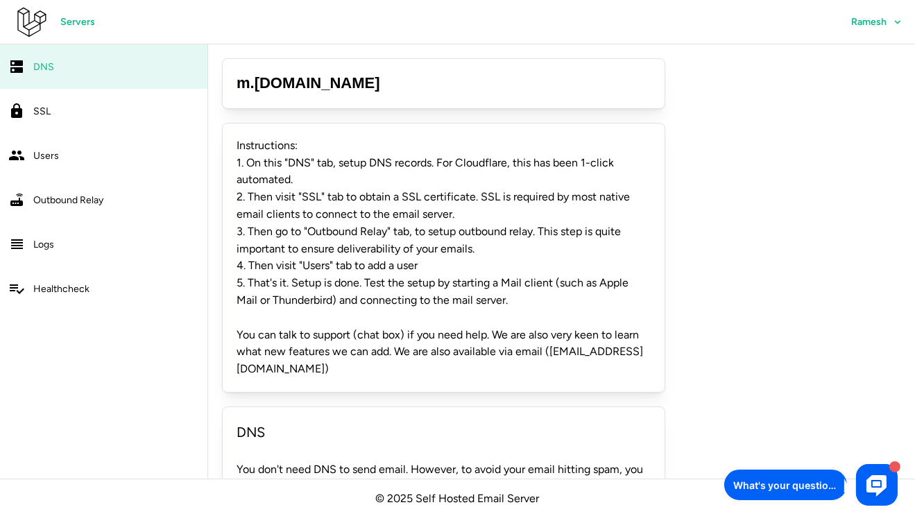
click at [100, 118] on div "SSL" at bounding box center [116, 111] width 166 height 17
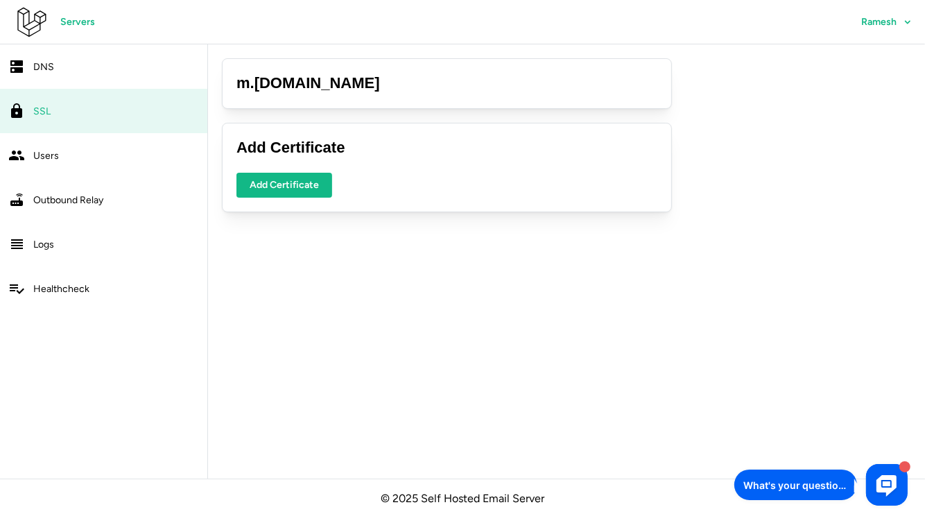
click at [294, 184] on span "Add Certificate" at bounding box center [284, 185] width 69 height 24
click at [569, 202] on div "Add Certificate Add Certificate" at bounding box center [447, 167] width 450 height 89
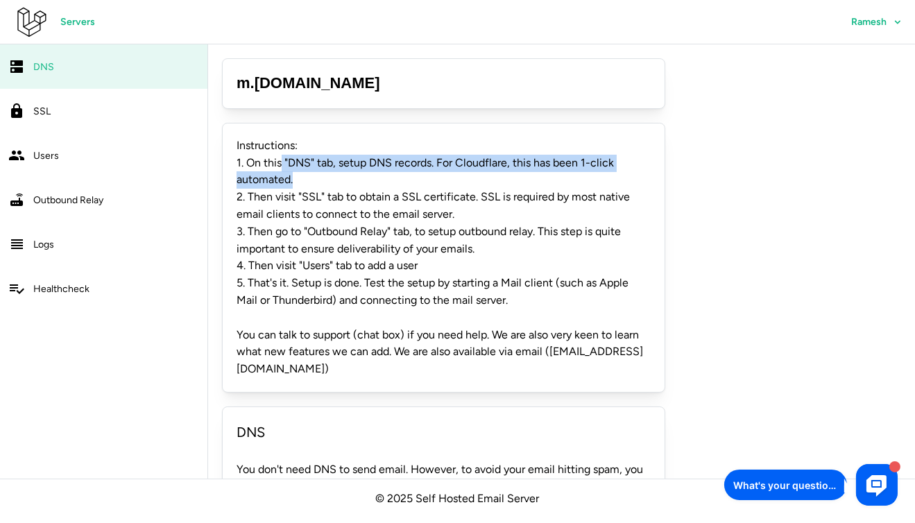
drag, startPoint x: 280, startPoint y: 162, endPoint x: 299, endPoint y: 178, distance: 25.0
click at [299, 178] on p "1. On this "DNS" tab, setup DNS records. For Cloudflare, this has been 1-click …" at bounding box center [443, 172] width 414 height 35
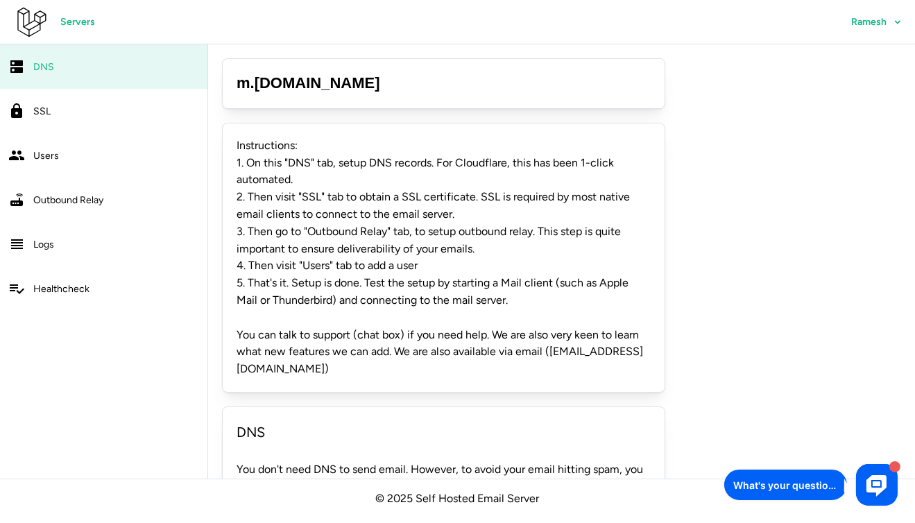
click at [297, 209] on p "2. Then visit "SSL" tab to obtain a SSL certificate. SSL is required by most na…" at bounding box center [443, 206] width 414 height 35
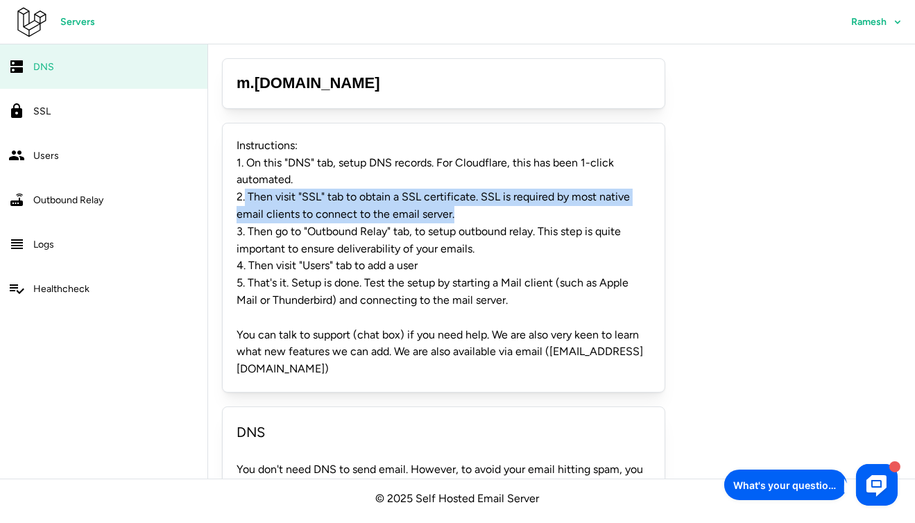
drag, startPoint x: 245, startPoint y: 196, endPoint x: 475, endPoint y: 211, distance: 230.0
click at [475, 211] on p "2. Then visit "SSL" tab to obtain a SSL certificate. SSL is required by most na…" at bounding box center [443, 206] width 414 height 35
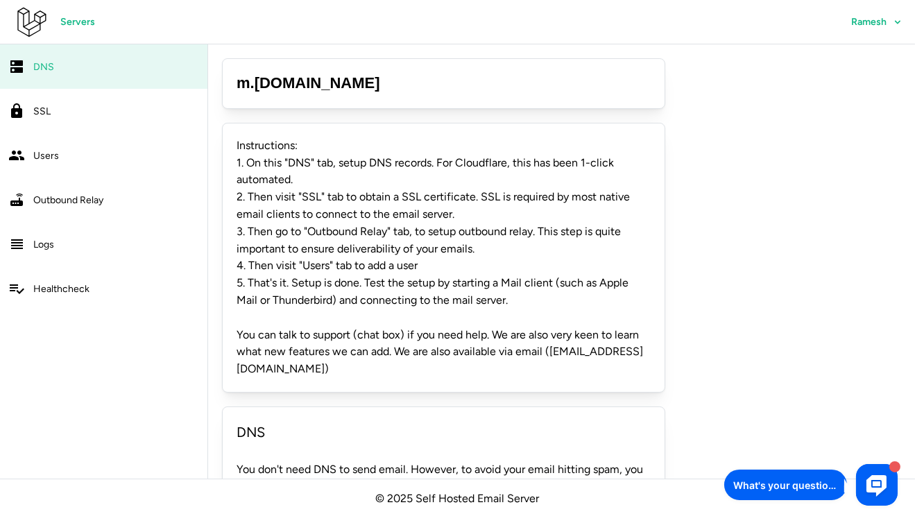
click at [330, 246] on p "3. Then go to "Outbound Relay" tab, to setup outbound relay. This step is quite…" at bounding box center [443, 240] width 414 height 35
drag, startPoint x: 312, startPoint y: 232, endPoint x: 526, endPoint y: 234, distance: 213.6
click at [526, 234] on p "3. Then go to "Outbound Relay" tab, to setup outbound relay. This step is quite…" at bounding box center [443, 240] width 414 height 35
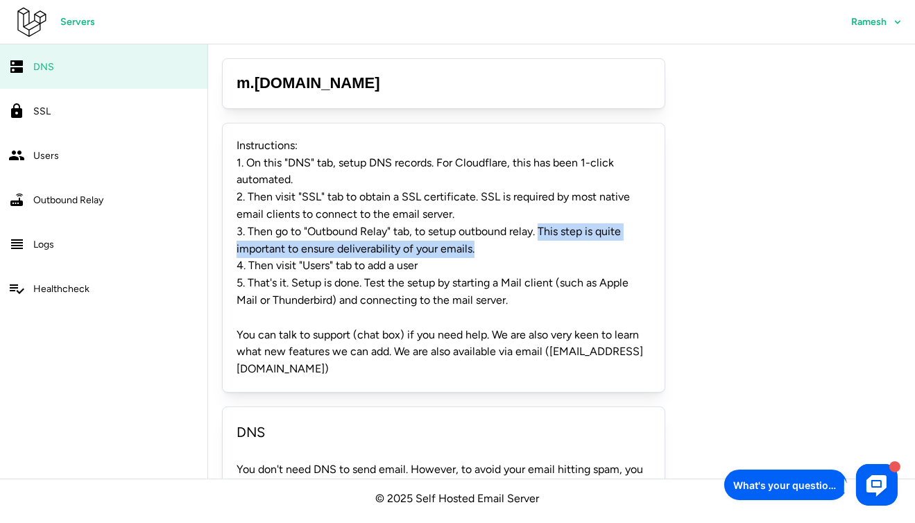
drag, startPoint x: 541, startPoint y: 232, endPoint x: 549, endPoint y: 242, distance: 13.3
click at [549, 242] on p "3. Then go to "Outbound Relay" tab, to setup outbound relay. This step is quite…" at bounding box center [443, 240] width 414 height 35
click at [396, 250] on p "3. Then go to "Outbound Relay" tab, to setup outbound relay. This step is quite…" at bounding box center [443, 240] width 414 height 35
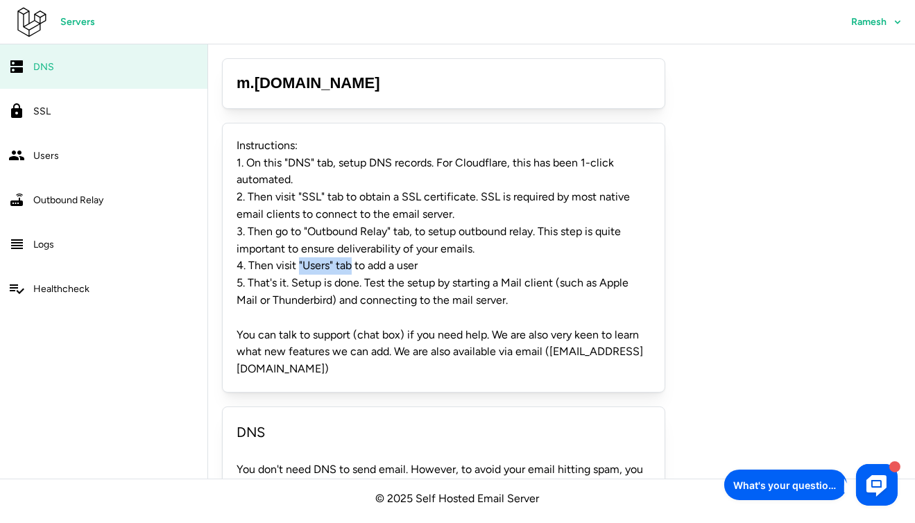
drag, startPoint x: 353, startPoint y: 264, endPoint x: 387, endPoint y: 264, distance: 34.0
click at [359, 264] on p "4. Then visit "Users" tab to add a user" at bounding box center [443, 265] width 414 height 17
click at [398, 264] on p "4. Then visit "Users" tab to add a user" at bounding box center [443, 265] width 414 height 17
click at [76, 206] on div "Outbound Relay" at bounding box center [116, 199] width 166 height 17
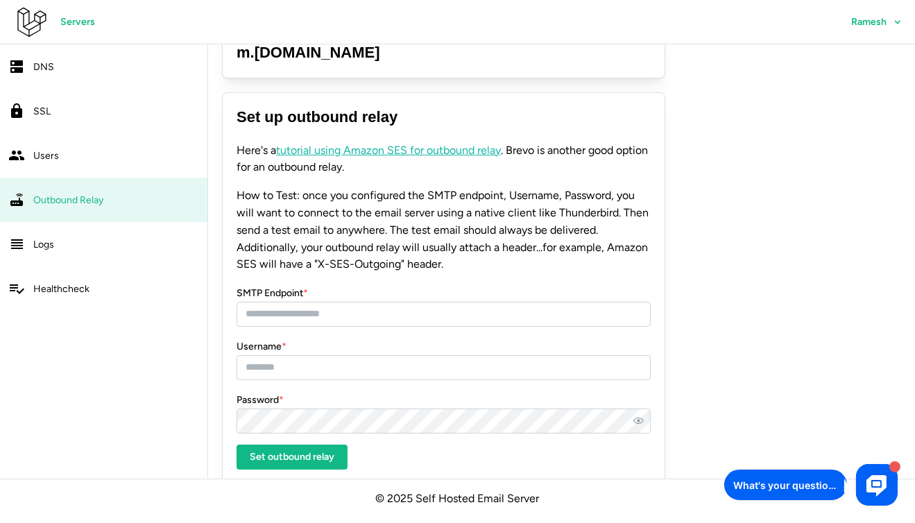
scroll to position [49, 0]
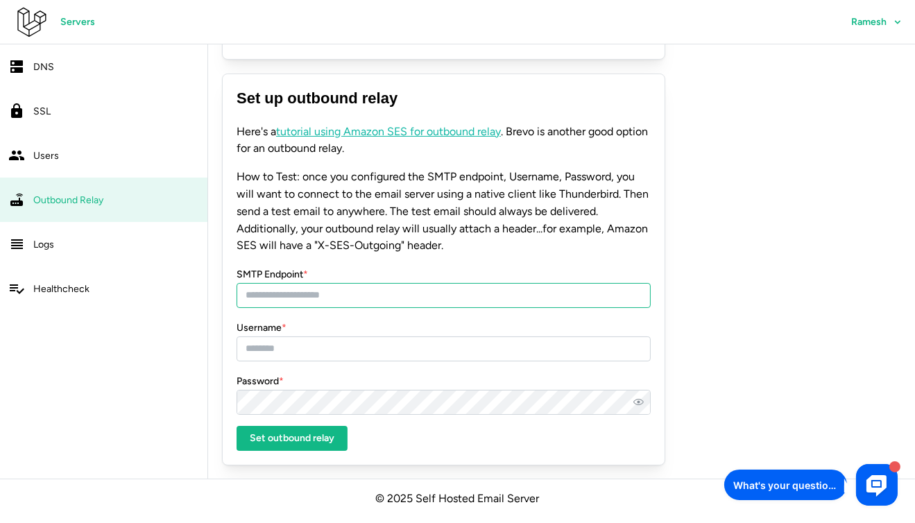
click at [339, 293] on input "SMTP Endpoint *" at bounding box center [443, 295] width 414 height 25
click at [594, 189] on p "How to Test: once you configured the SMTP endpoint, Username, Password, you wil…" at bounding box center [443, 211] width 414 height 86
click at [356, 300] on input "SMTP Endpoint *" at bounding box center [443, 295] width 414 height 25
click at [164, 291] on div "Healthcheck" at bounding box center [116, 288] width 166 height 17
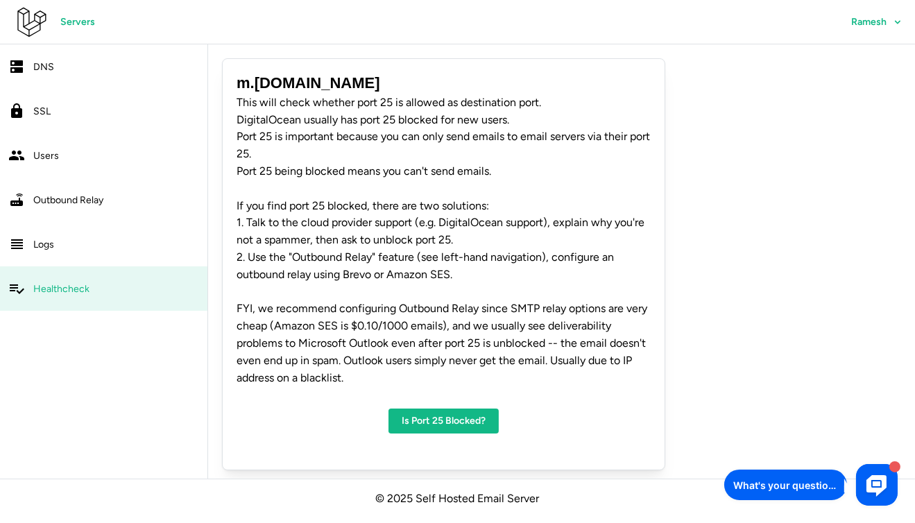
click at [153, 174] on link "Users" at bounding box center [103, 155] width 207 height 44
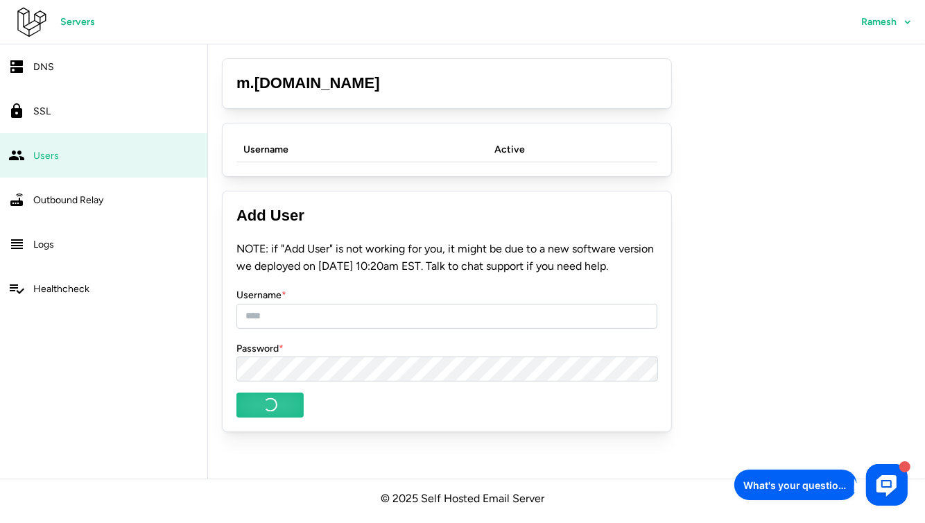
click at [148, 122] on link "SSL" at bounding box center [103, 111] width 207 height 44
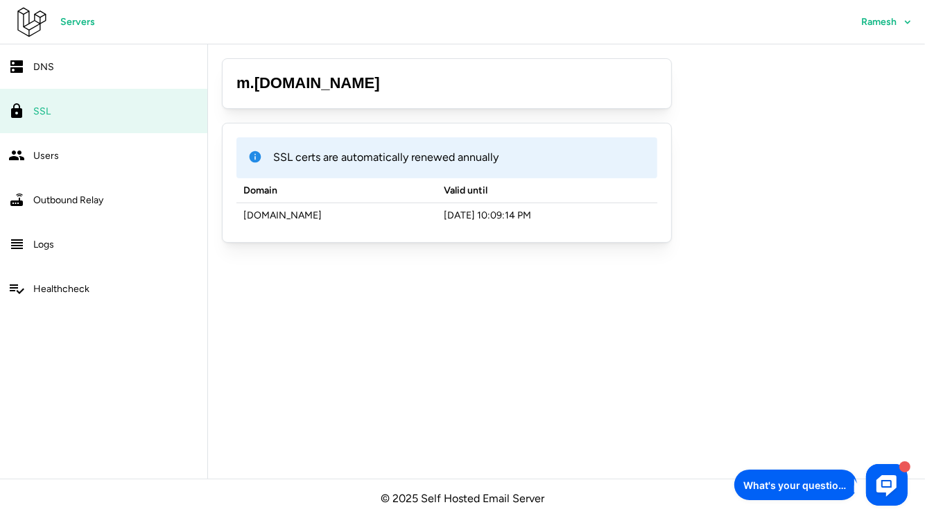
click at [300, 219] on td "[DOMAIN_NAME]" at bounding box center [336, 215] width 201 height 25
click at [105, 200] on div "Outbound Relay" at bounding box center [116, 199] width 166 height 17
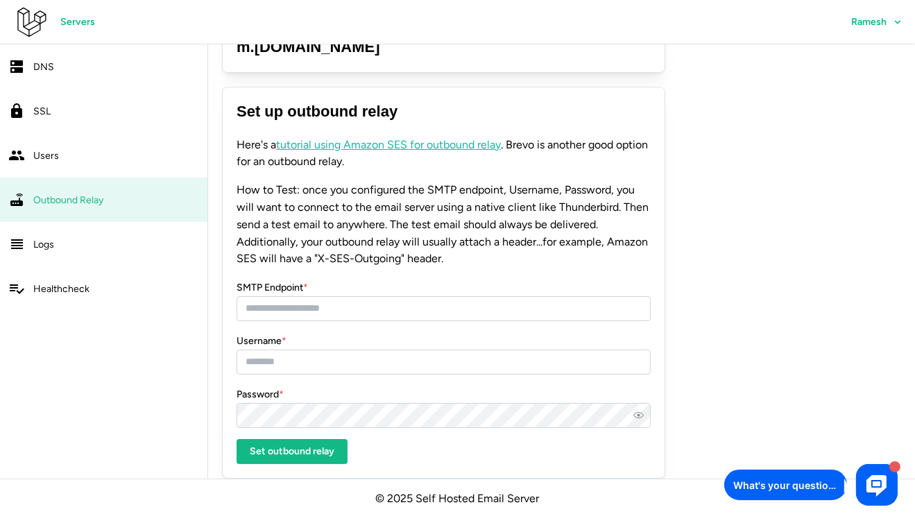
scroll to position [49, 0]
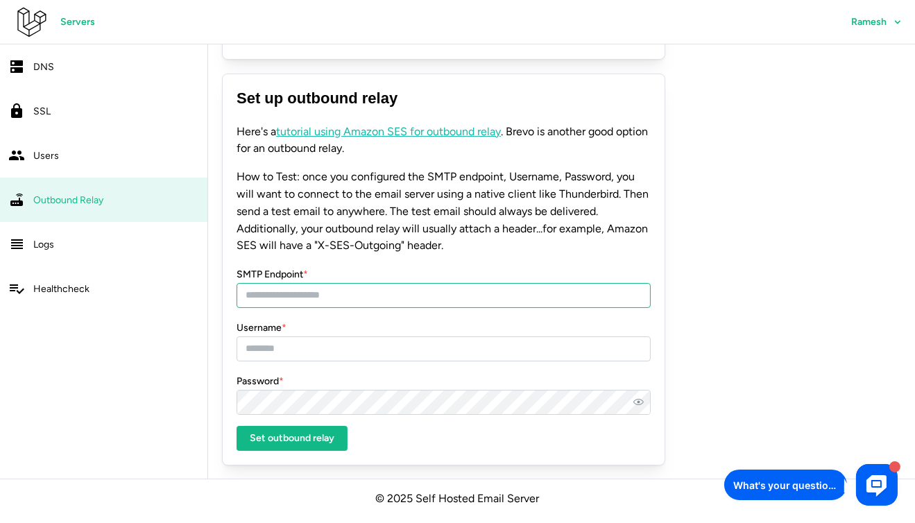
click at [373, 297] on input "SMTP Endpoint *" at bounding box center [443, 295] width 414 height 25
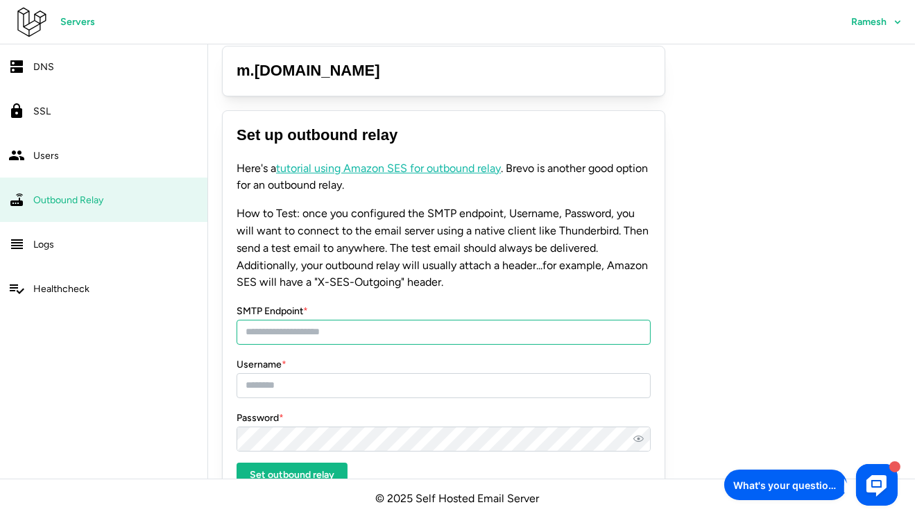
scroll to position [0, 0]
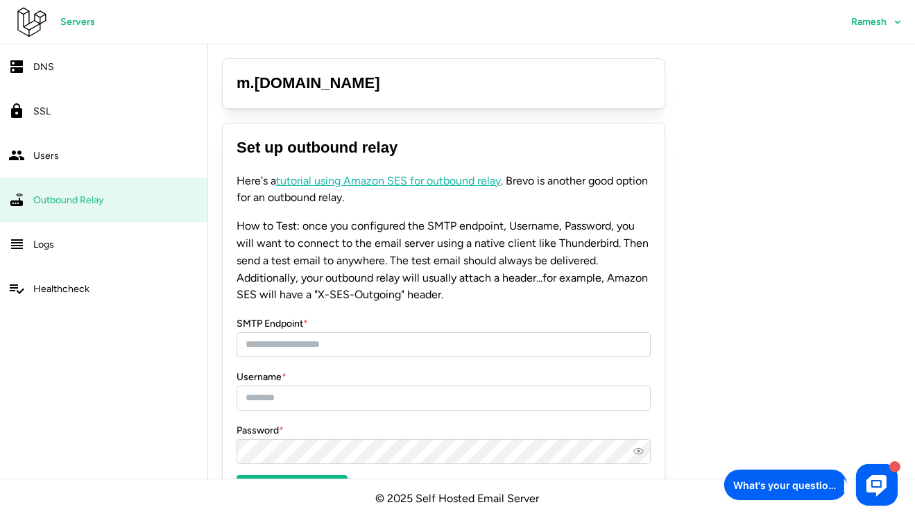
drag, startPoint x: 12, startPoint y: 28, endPoint x: 23, endPoint y: 24, distance: 11.6
click at [12, 28] on header "Servers Ramesh" at bounding box center [457, 22] width 915 height 44
click at [26, 24] on icon at bounding box center [30, 22] width 33 height 33
click at [877, 21] on span "Ramesh" at bounding box center [868, 22] width 35 height 10
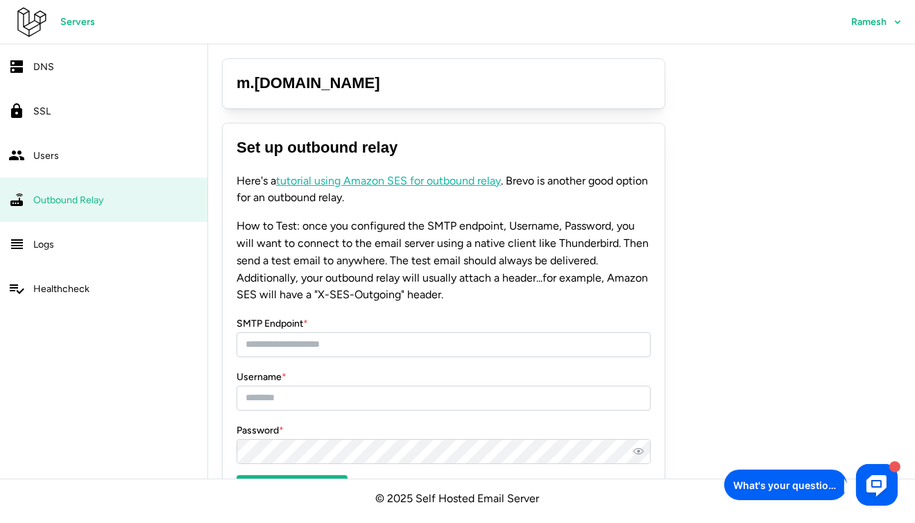
click at [77, 253] on link "Logs" at bounding box center [103, 244] width 207 height 44
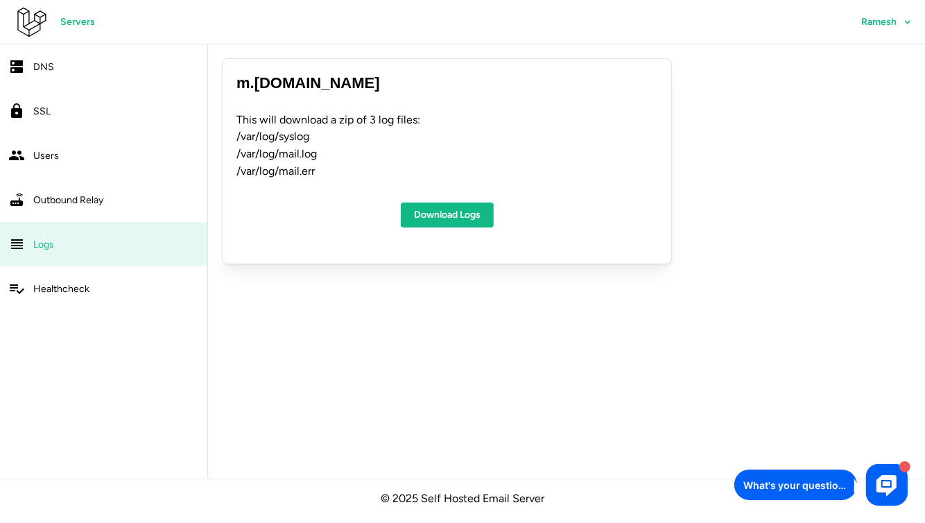
click at [79, 75] on link "DNS" at bounding box center [103, 66] width 207 height 44
